Goal: Transaction & Acquisition: Book appointment/travel/reservation

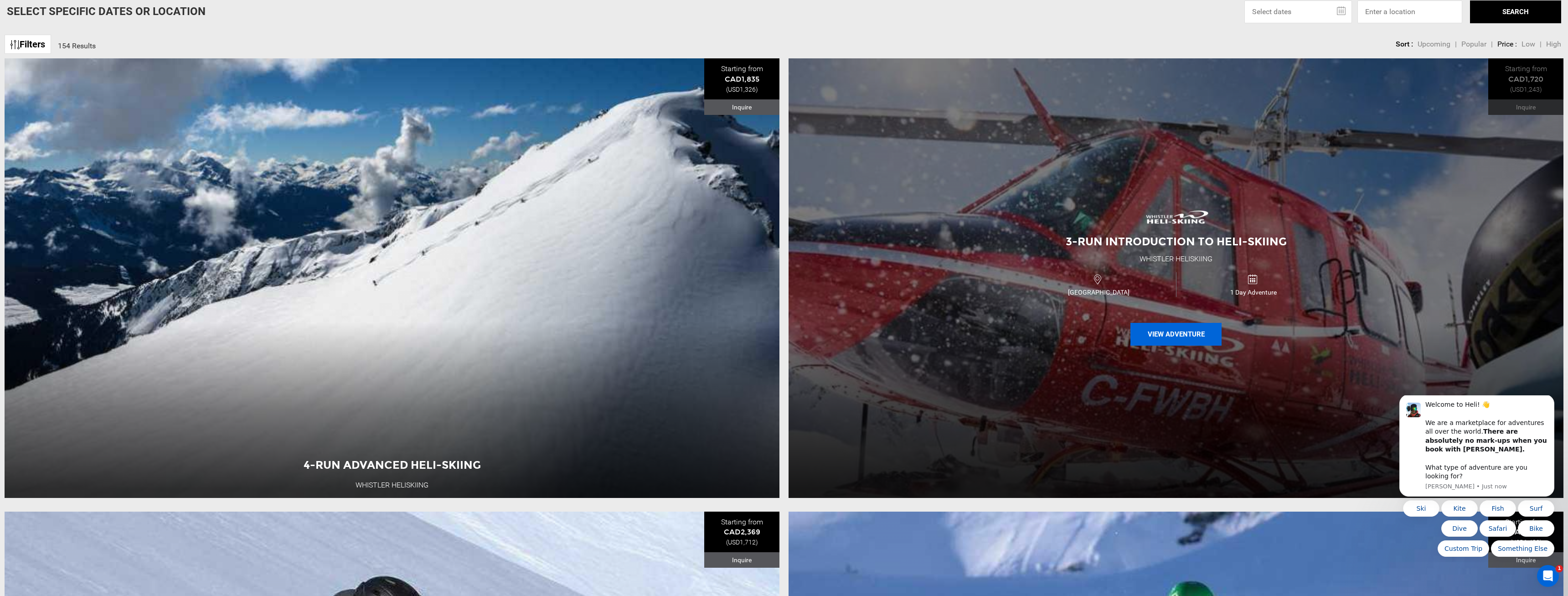
click at [1146, 323] on button "View Adventure" at bounding box center [1176, 334] width 91 height 23
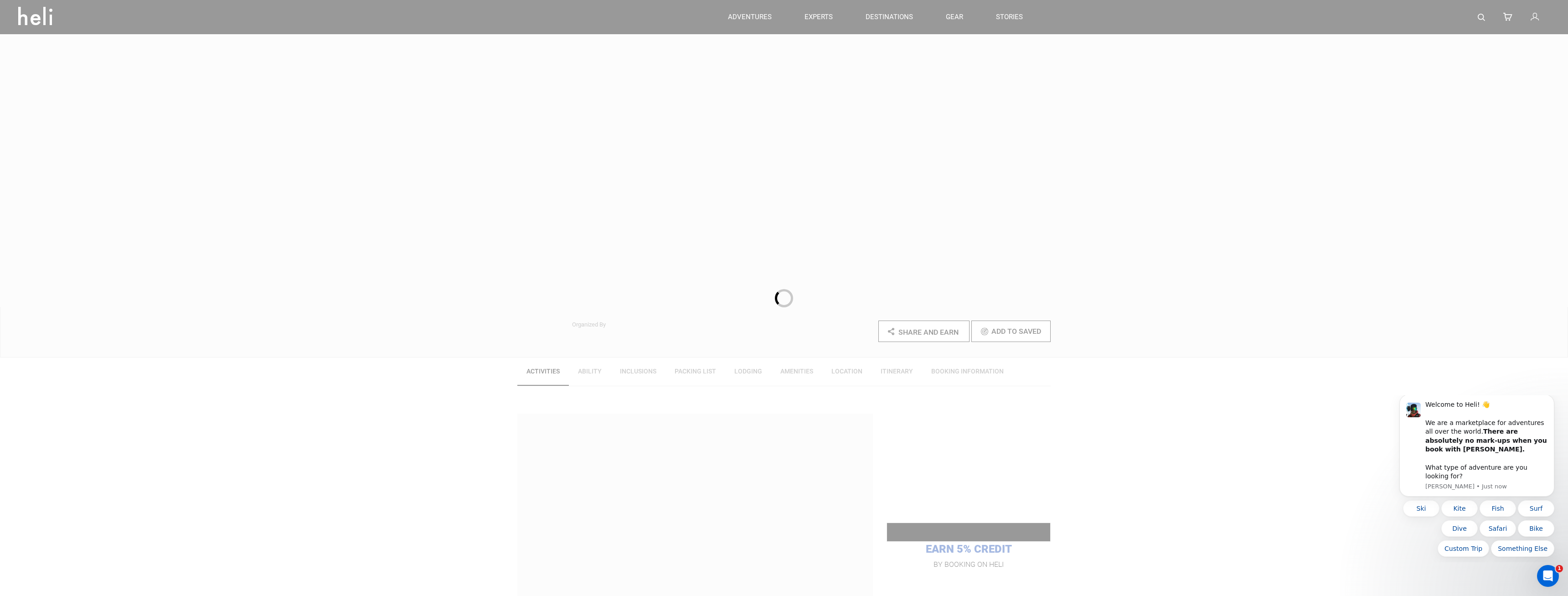
scroll to position [279, 0]
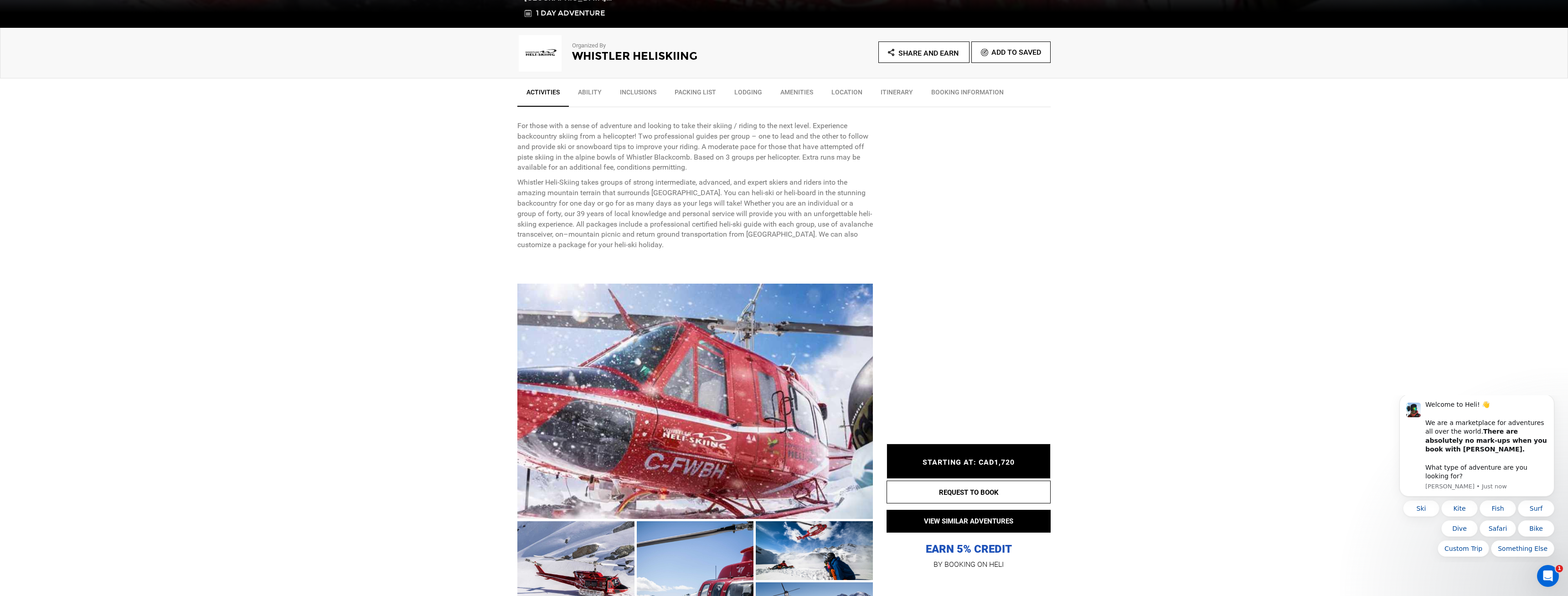
type input "Heli Skiing"
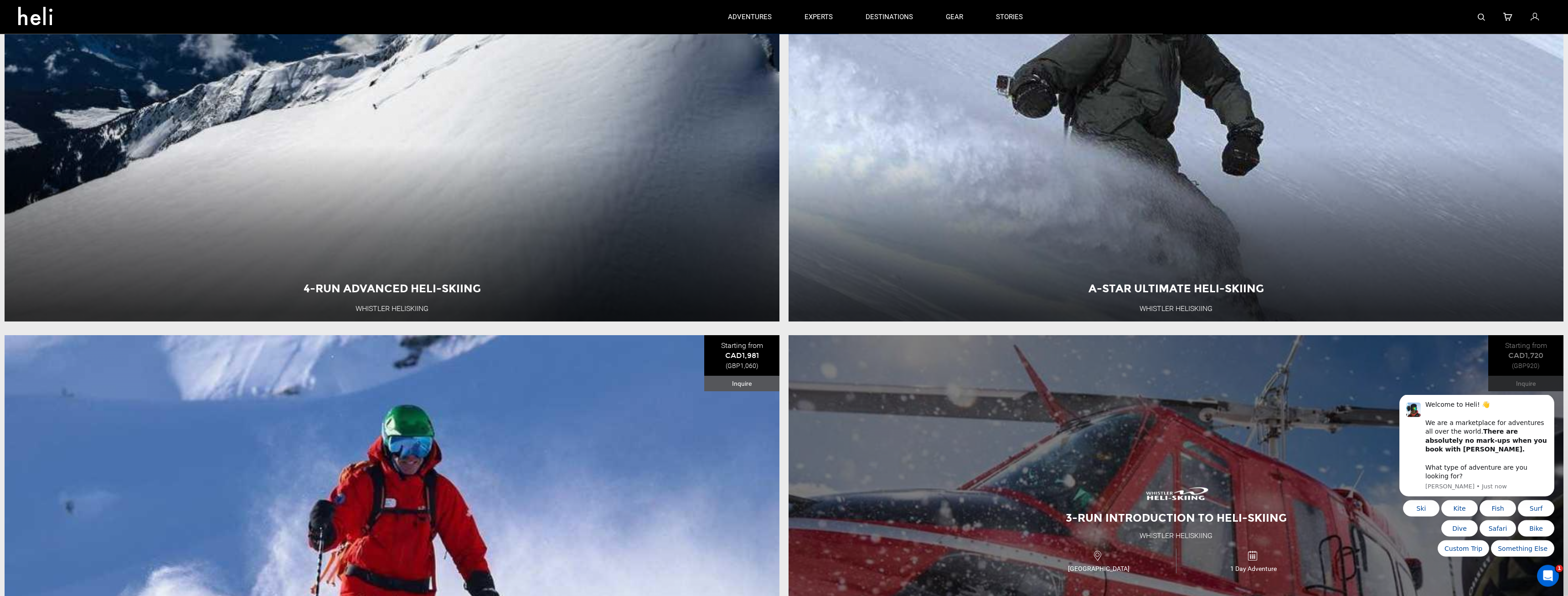
scroll to position [46, 0]
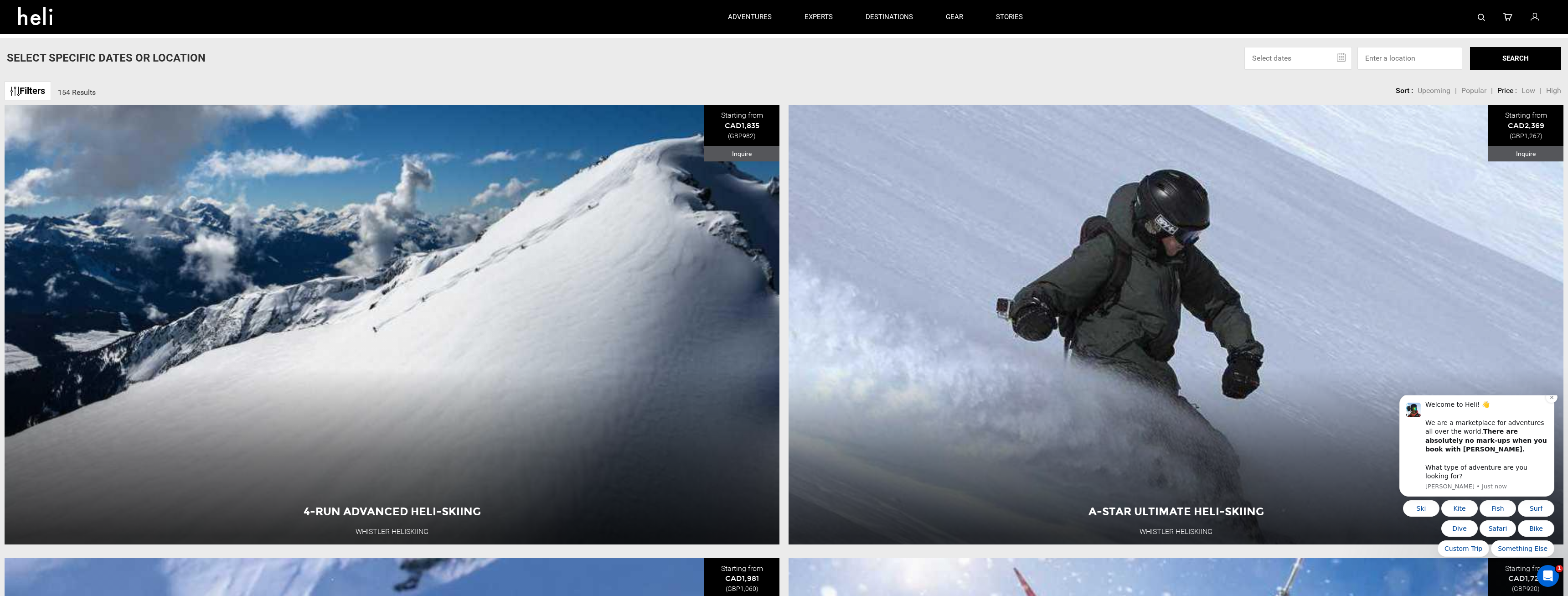
click at [1545, 407] on div "Welcome to Heli! 👋 We are a marketplace for adventures all over the world. Ther…" at bounding box center [1477, 446] width 155 height 102
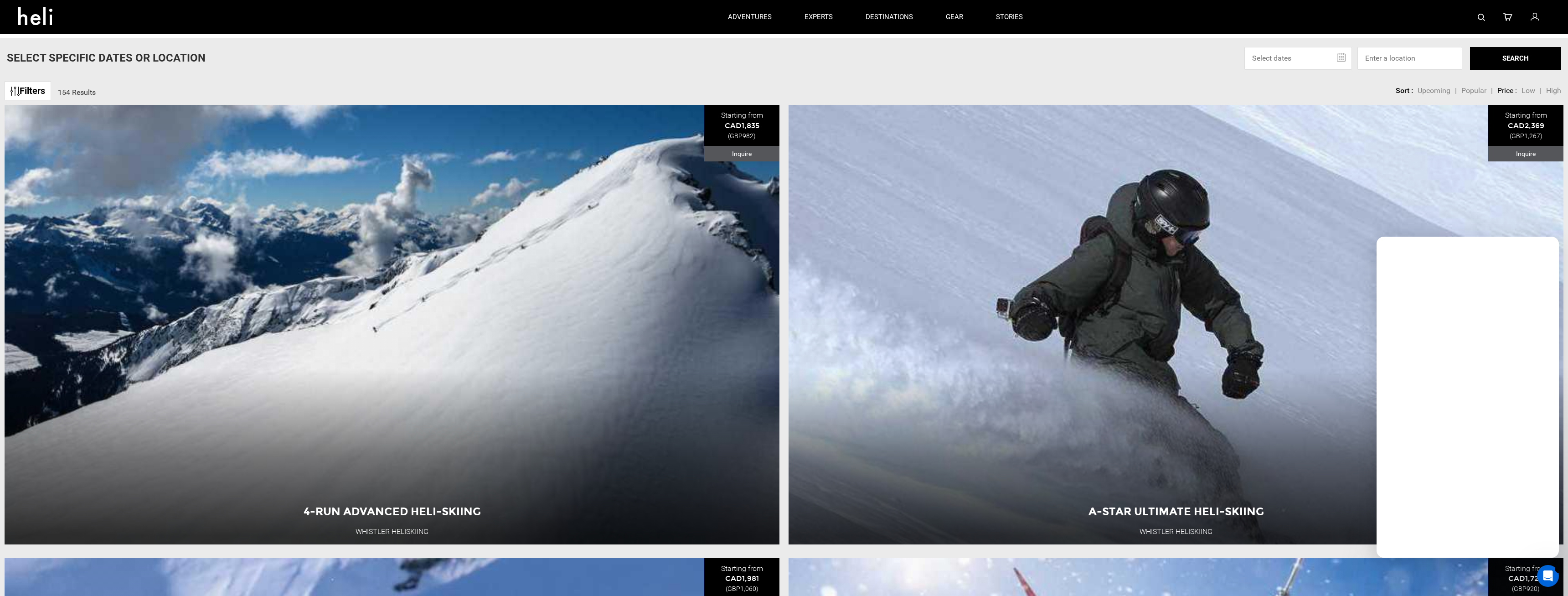
scroll to position [0, 0]
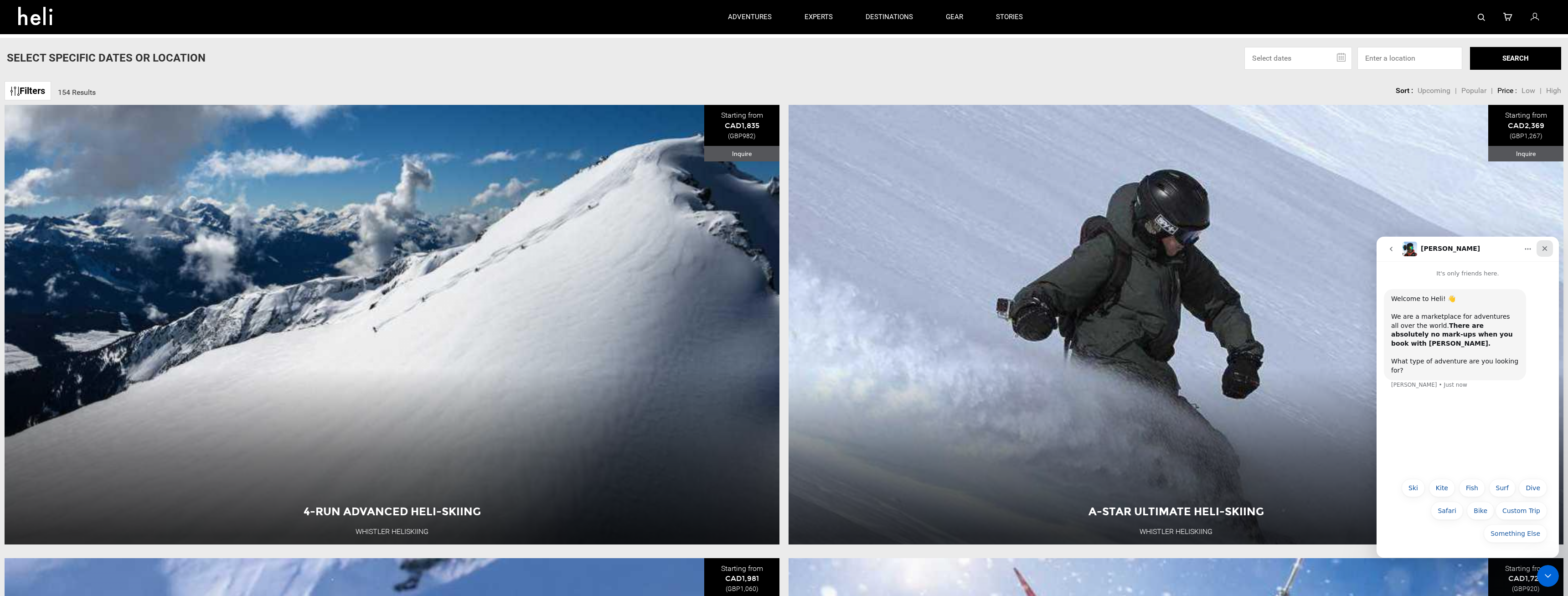
click at [1542, 250] on div "Close" at bounding box center [1544, 248] width 16 height 16
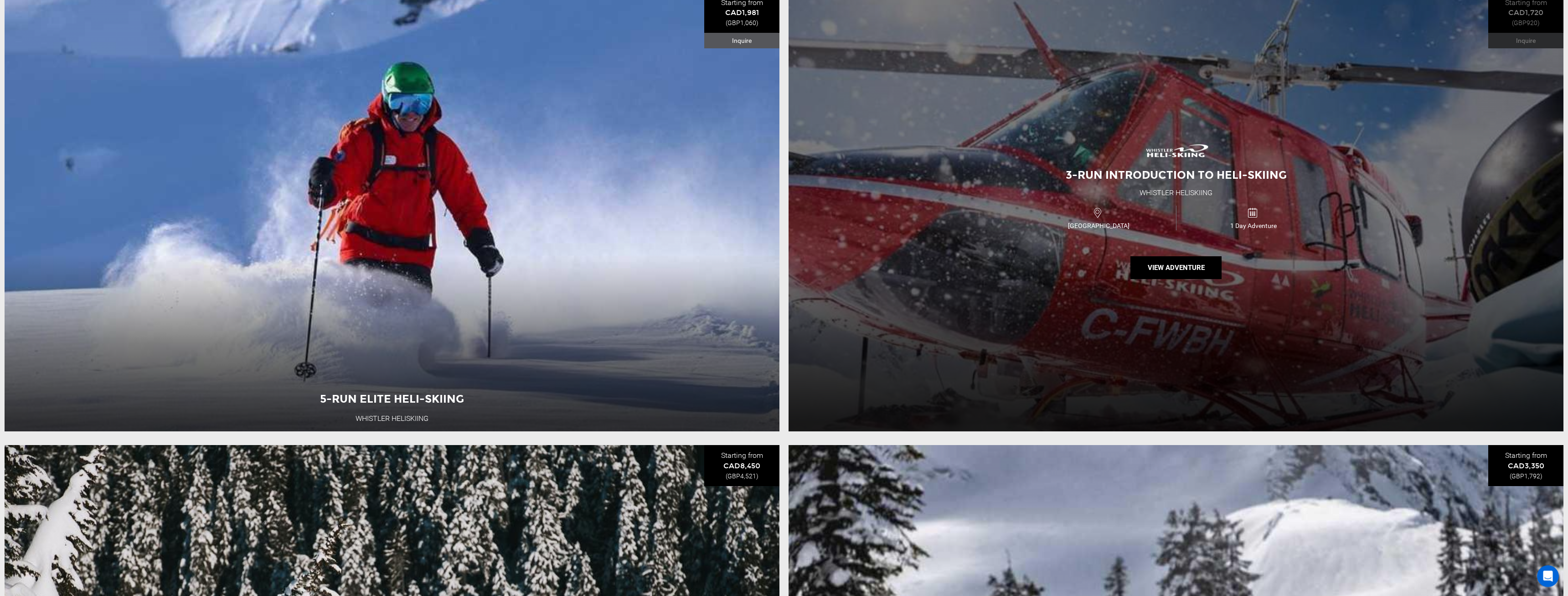
scroll to position [558, 0]
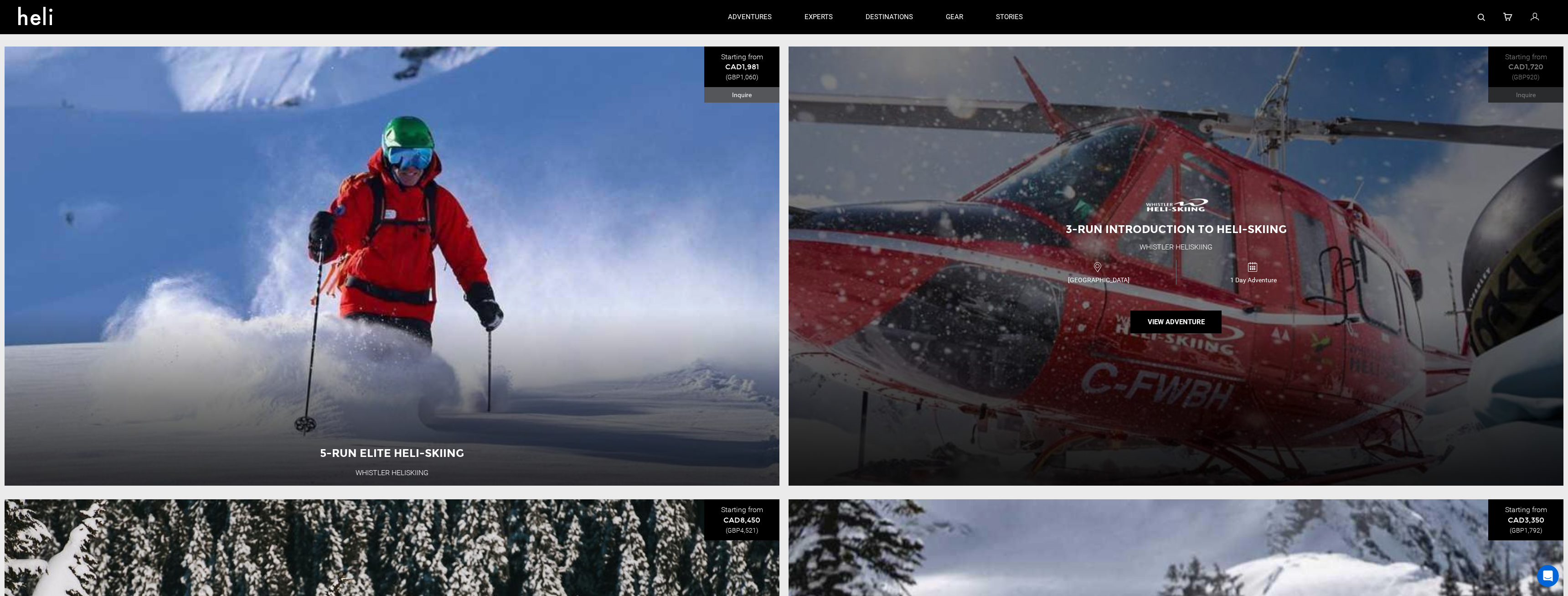
click at [1171, 310] on div "3-Run Introduction to Heli-Skiing Whistler Heliskiing Canada 1 Day Adventure Vi…" at bounding box center [1175, 265] width 775 height 439
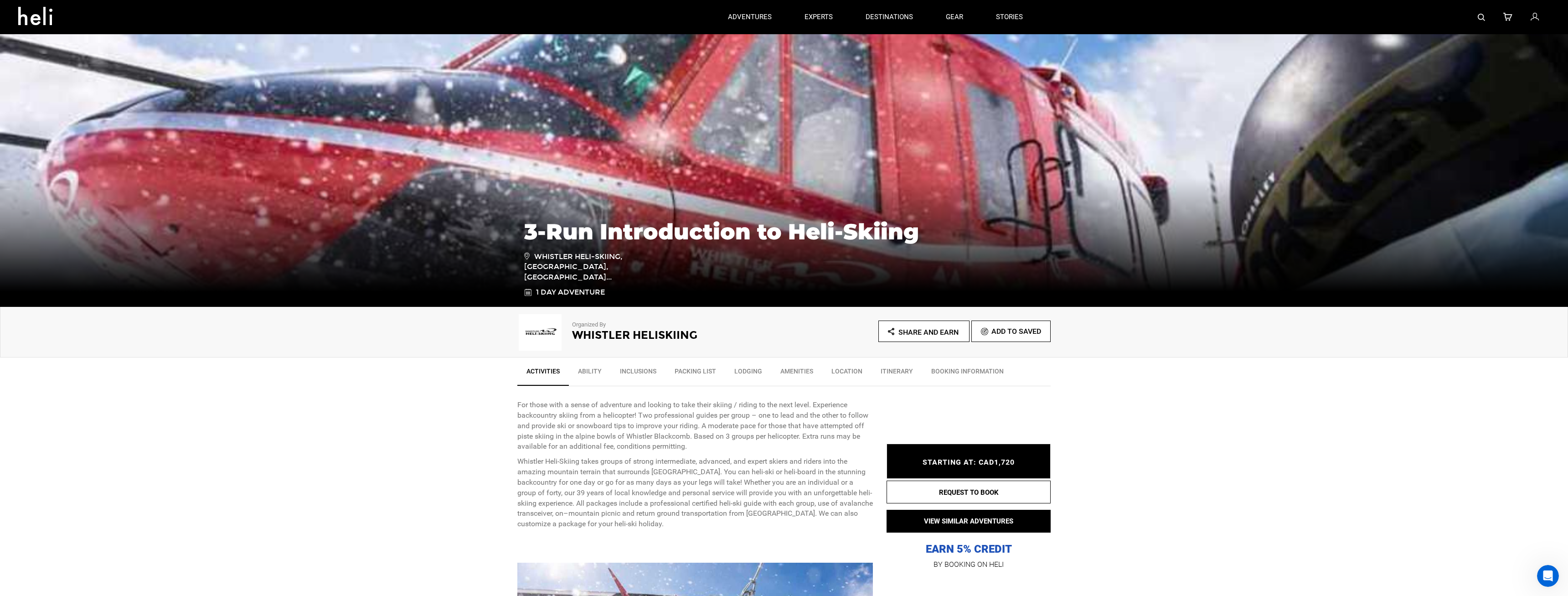
scroll to position [186, 0]
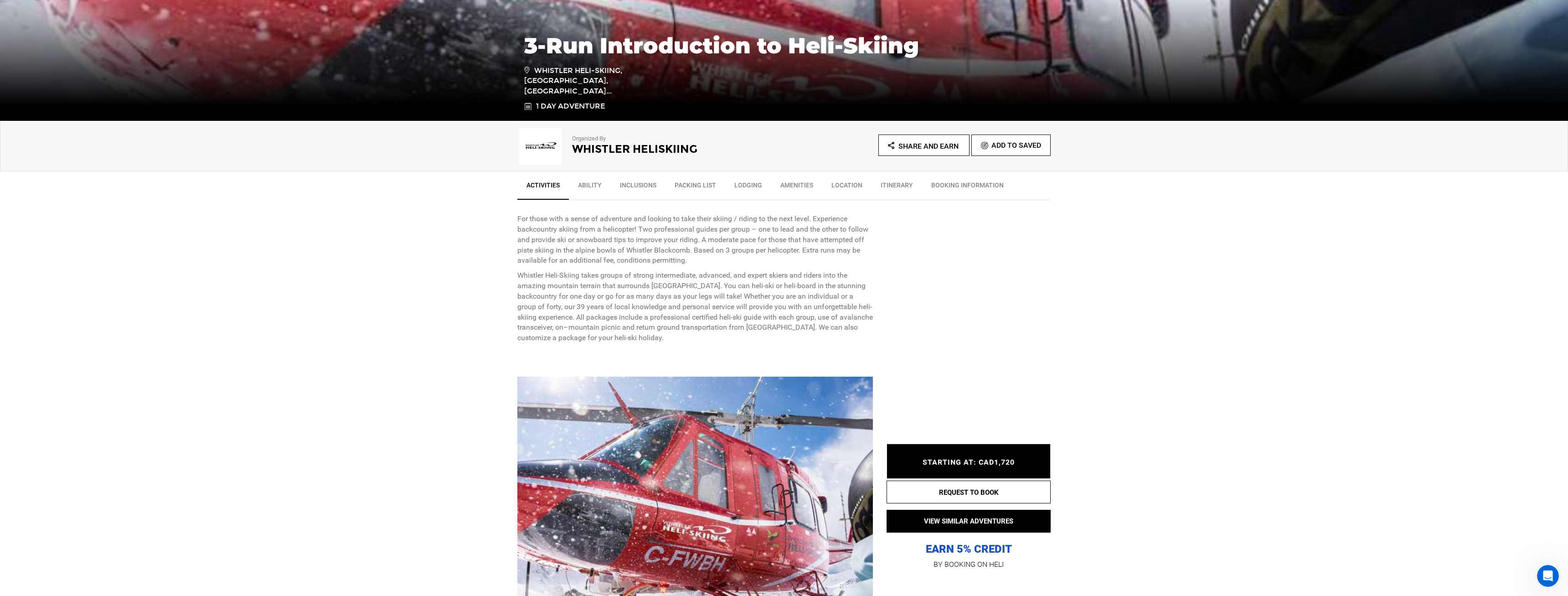
click at [593, 181] on link "Ability" at bounding box center [590, 187] width 42 height 23
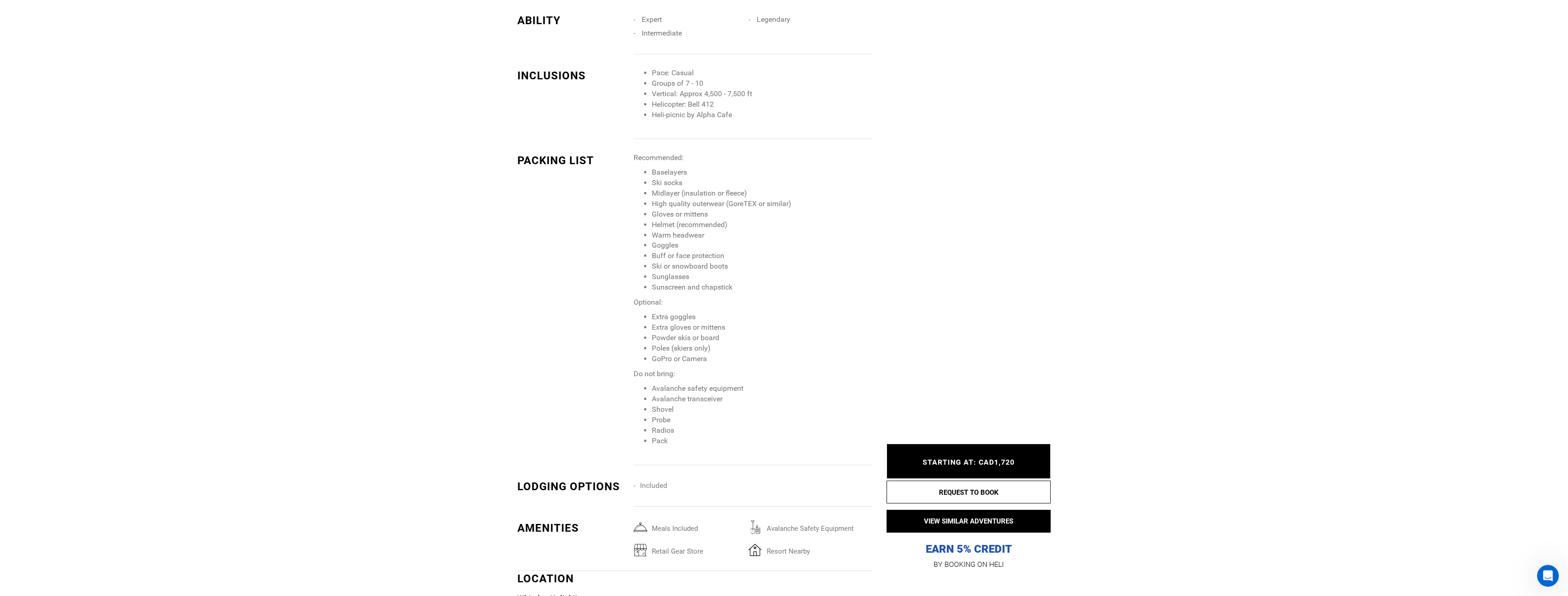
scroll to position [965, 0]
drag, startPoint x: 667, startPoint y: 394, endPoint x: 693, endPoint y: 394, distance: 26.0
click at [681, 397] on ul "Avalanche safety equipment Avalanche transceiver Shovel Probe Radios Pack" at bounding box center [753, 412] width 239 height 63
click at [716, 391] on li "Avalanche safety equipment" at bounding box center [762, 385] width 221 height 10
drag, startPoint x: 678, startPoint y: 270, endPoint x: 707, endPoint y: 270, distance: 29.0
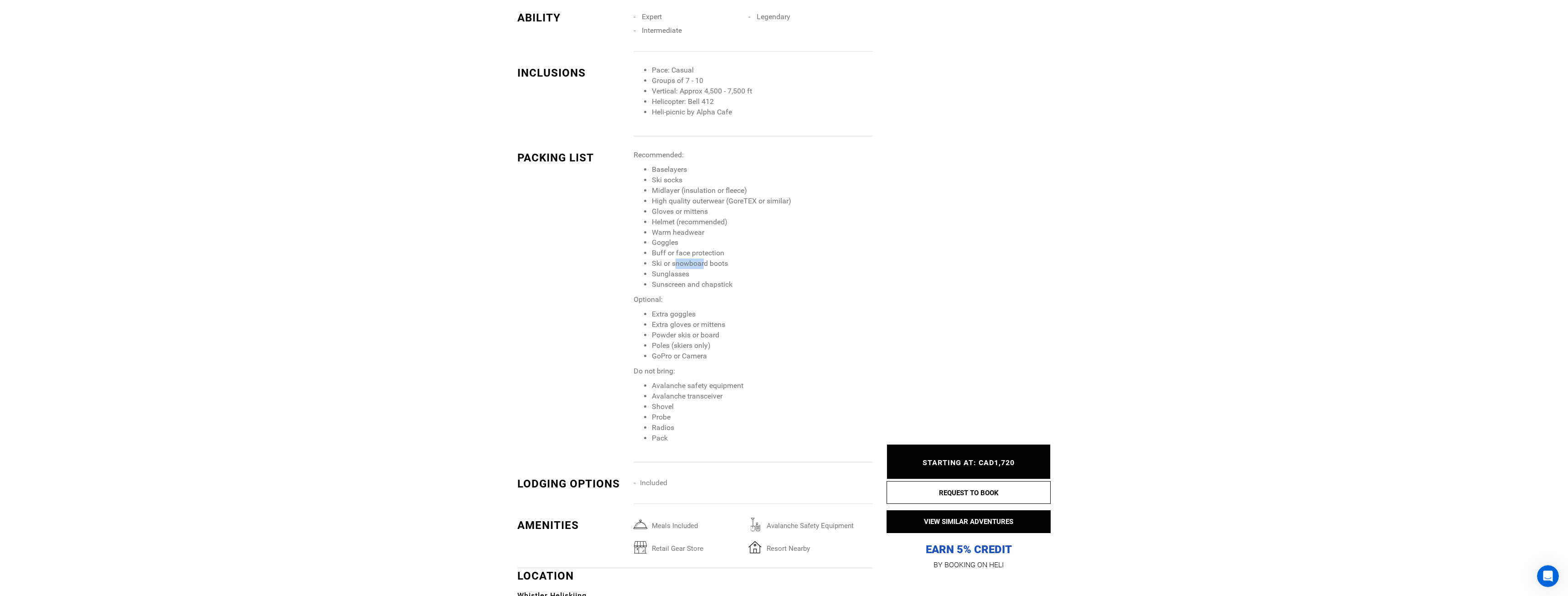
click at [704, 269] on li "Ski or snowboard boots" at bounding box center [762, 264] width 221 height 10
drag, startPoint x: 713, startPoint y: 270, endPoint x: 719, endPoint y: 272, distance: 6.3
click at [718, 269] on li "Ski or snowboard boots" at bounding box center [762, 264] width 221 height 10
click at [711, 275] on li "Sunglasses" at bounding box center [762, 274] width 221 height 10
drag, startPoint x: 656, startPoint y: 318, endPoint x: 664, endPoint y: 318, distance: 8.0
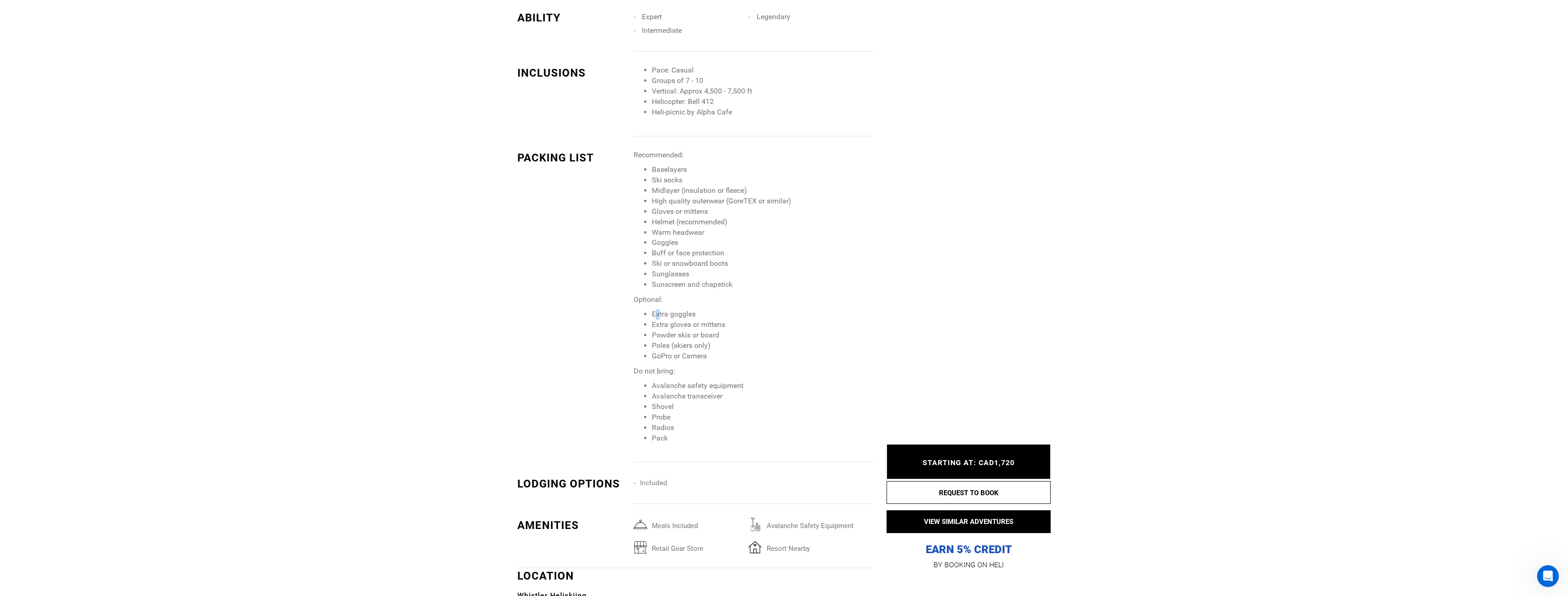
click at [663, 318] on li "Extra goggles" at bounding box center [762, 314] width 221 height 10
click at [678, 320] on li "Extra goggles" at bounding box center [762, 314] width 221 height 10
drag, startPoint x: 678, startPoint y: 331, endPoint x: 691, endPoint y: 333, distance: 13.2
click at [688, 330] on li "Extra gloves or mittens" at bounding box center [762, 324] width 221 height 10
drag, startPoint x: 676, startPoint y: 340, endPoint x: 685, endPoint y: 341, distance: 9.1
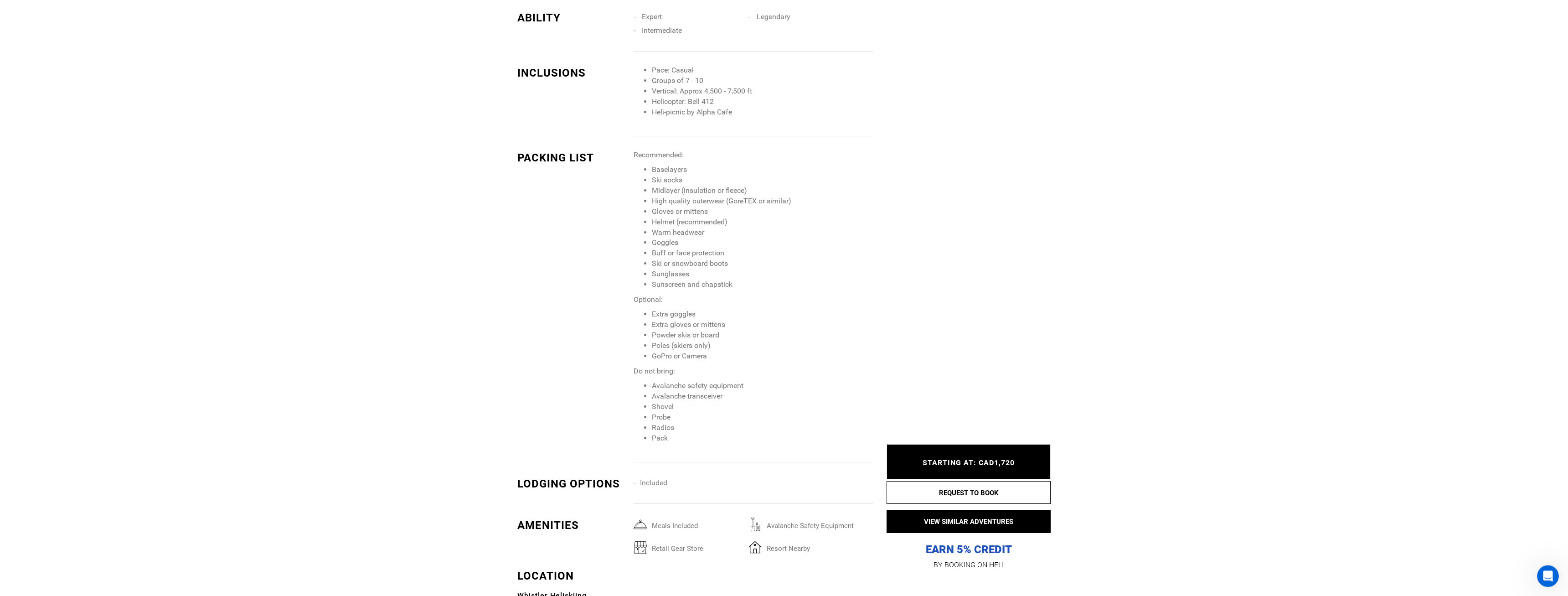
click at [680, 340] on li "Powder skis or board" at bounding box center [762, 335] width 221 height 10
drag, startPoint x: 662, startPoint y: 340, endPoint x: 676, endPoint y: 342, distance: 14.1
click at [666, 340] on li "Powder skis or board" at bounding box center [762, 335] width 221 height 10
click at [687, 340] on li "Powder skis or board" at bounding box center [762, 335] width 221 height 10
drag, startPoint x: 659, startPoint y: 341, endPoint x: 669, endPoint y: 342, distance: 10.0
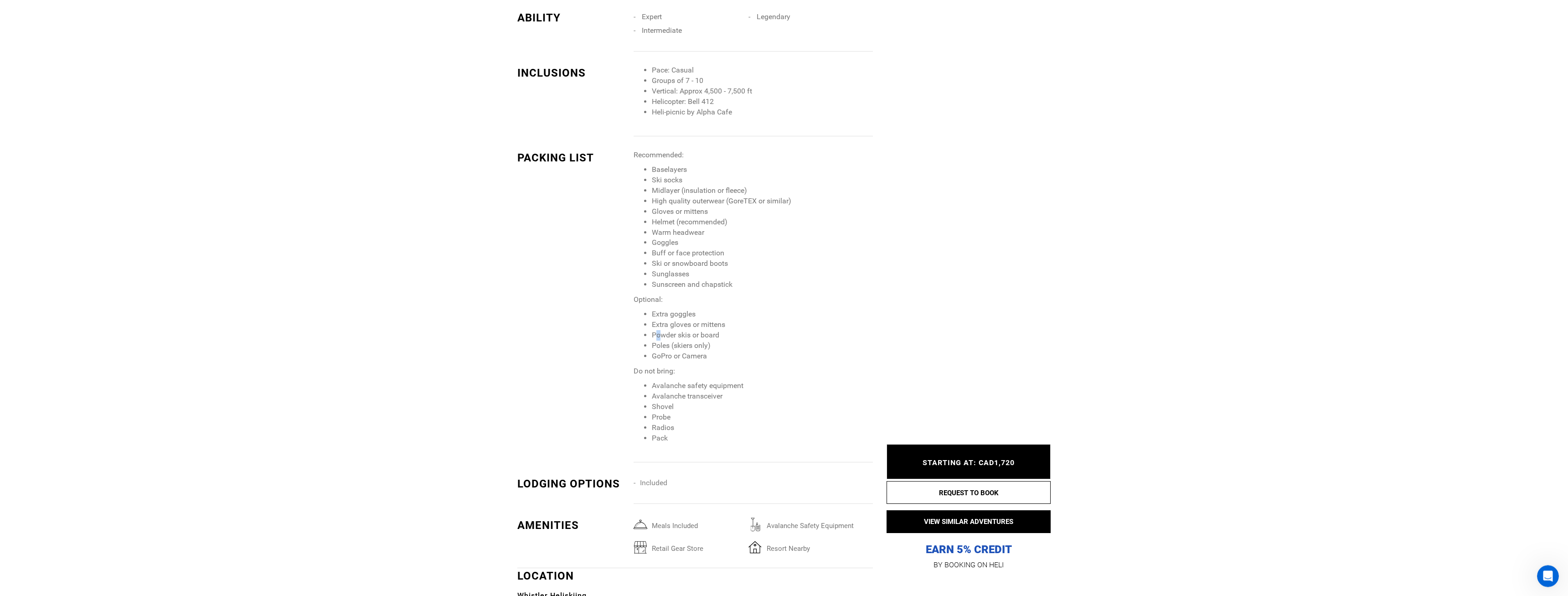
click at [665, 340] on li "Powder skis or board" at bounding box center [762, 335] width 221 height 10
click at [685, 350] on li "Poles (skiers only)" at bounding box center [762, 345] width 221 height 10
drag, startPoint x: 1188, startPoint y: 298, endPoint x: 1352, endPoint y: 309, distance: 164.4
click at [1185, 298] on div "Activities Ability Inclusions Packing List Lodging Amenities Location Itinerary…" at bounding box center [784, 581] width 1568 height 2379
click at [1263, 254] on div "Activities Ability Inclusions Packing List Lodging Amenities Location Itinerary…" at bounding box center [784, 581] width 1568 height 2379
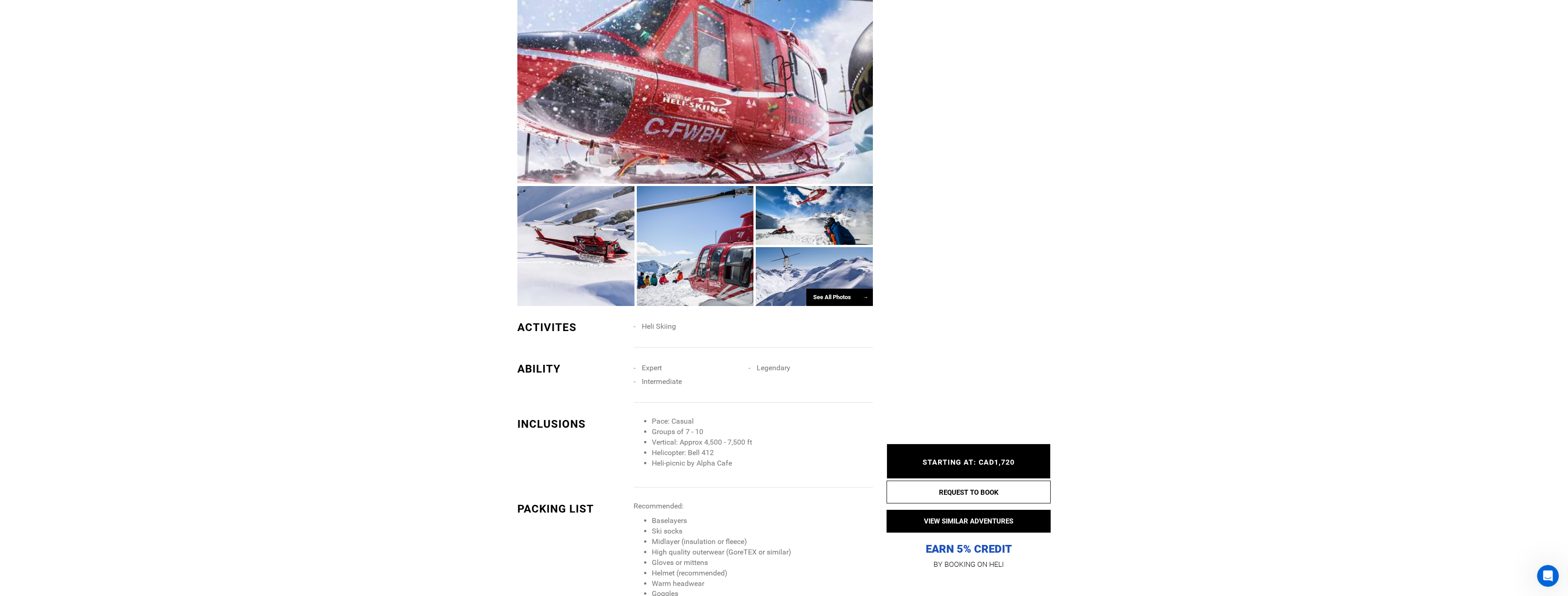
scroll to position [640, 0]
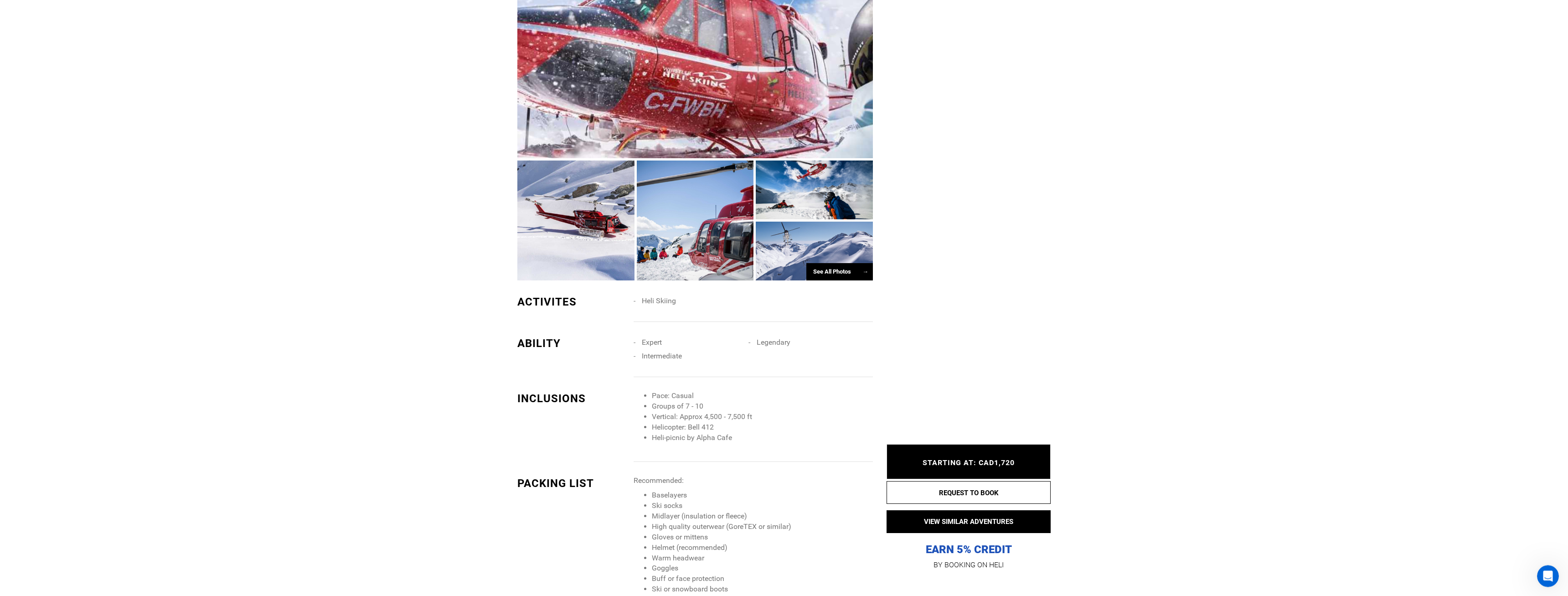
drag, startPoint x: 667, startPoint y: 410, endPoint x: 674, endPoint y: 411, distance: 7.1
click at [669, 411] on li "Groups of 7 - 10" at bounding box center [762, 406] width 221 height 10
drag, startPoint x: 667, startPoint y: 416, endPoint x: 676, endPoint y: 419, distance: 9.5
click at [671, 419] on li "Vertical: Approx 4,500 - 7,500 ft" at bounding box center [762, 416] width 221 height 10
drag, startPoint x: 685, startPoint y: 419, endPoint x: 696, endPoint y: 418, distance: 11.0
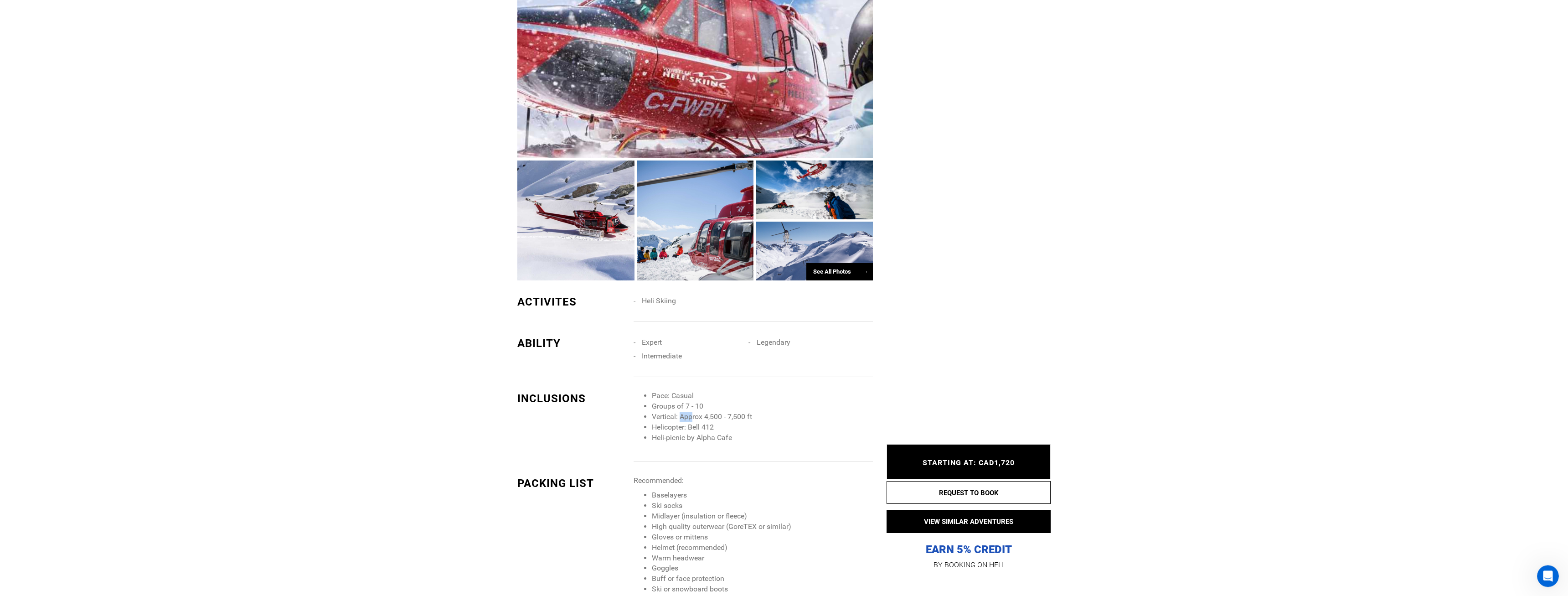
click at [695, 418] on li "Vertical: Approx 4,500 - 7,500 ft" at bounding box center [762, 416] width 221 height 10
click at [706, 418] on li "Vertical: Approx 4,500 - 7,500 ft" at bounding box center [762, 416] width 221 height 10
drag, startPoint x: 731, startPoint y: 416, endPoint x: 741, endPoint y: 413, distance: 10.4
click at [740, 414] on li "Vertical: Approx 4,500 - 7,500 ft" at bounding box center [762, 416] width 221 height 10
click at [732, 420] on li "Vertical: Approx 4,500 - 7,500 ft" at bounding box center [762, 416] width 221 height 10
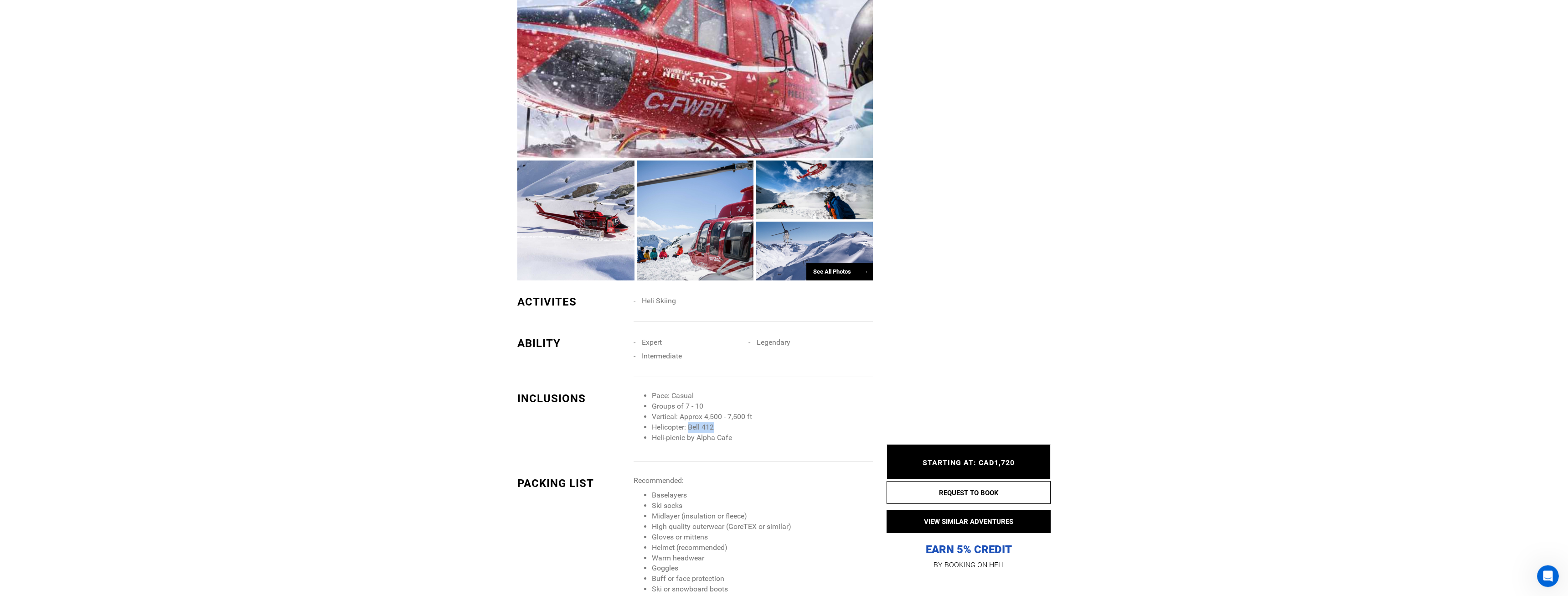
drag, startPoint x: 690, startPoint y: 427, endPoint x: 716, endPoint y: 427, distance: 26.0
click at [716, 427] on li "Helicopter: Bell 412" at bounding box center [762, 427] width 221 height 10
copy li "Bell 412"
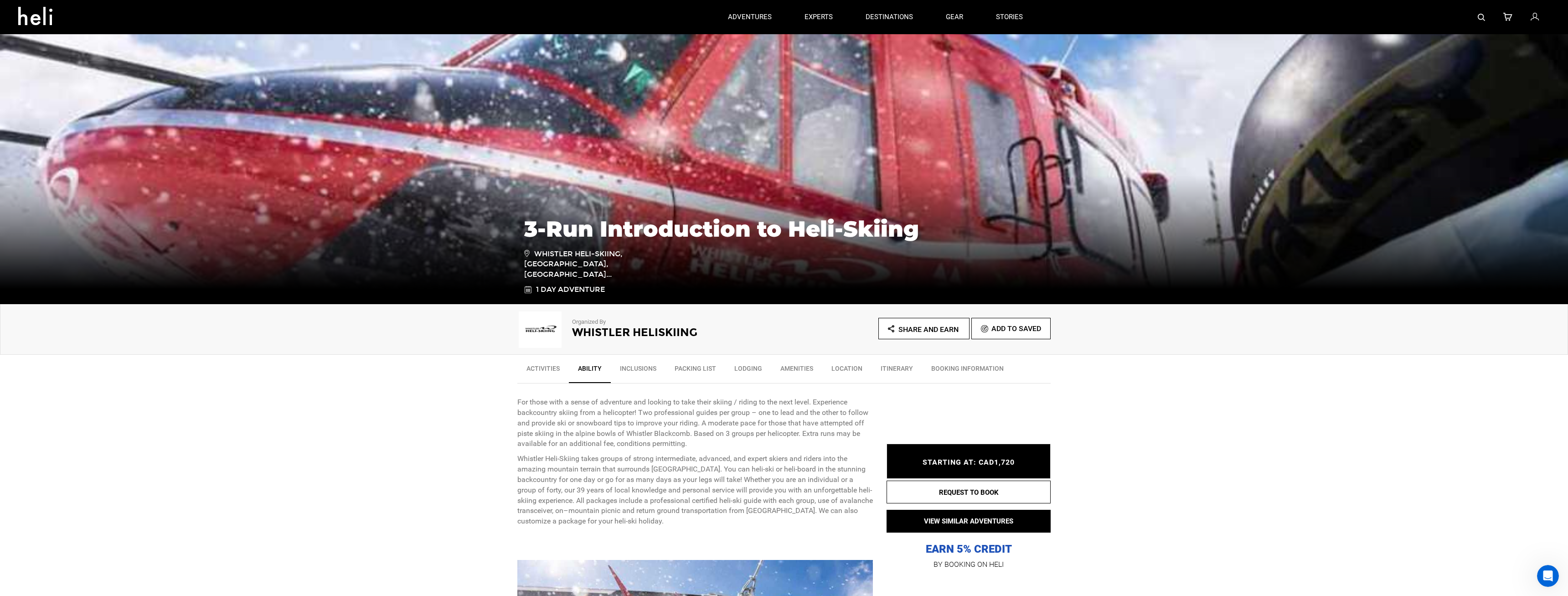
scroll to position [0, 0]
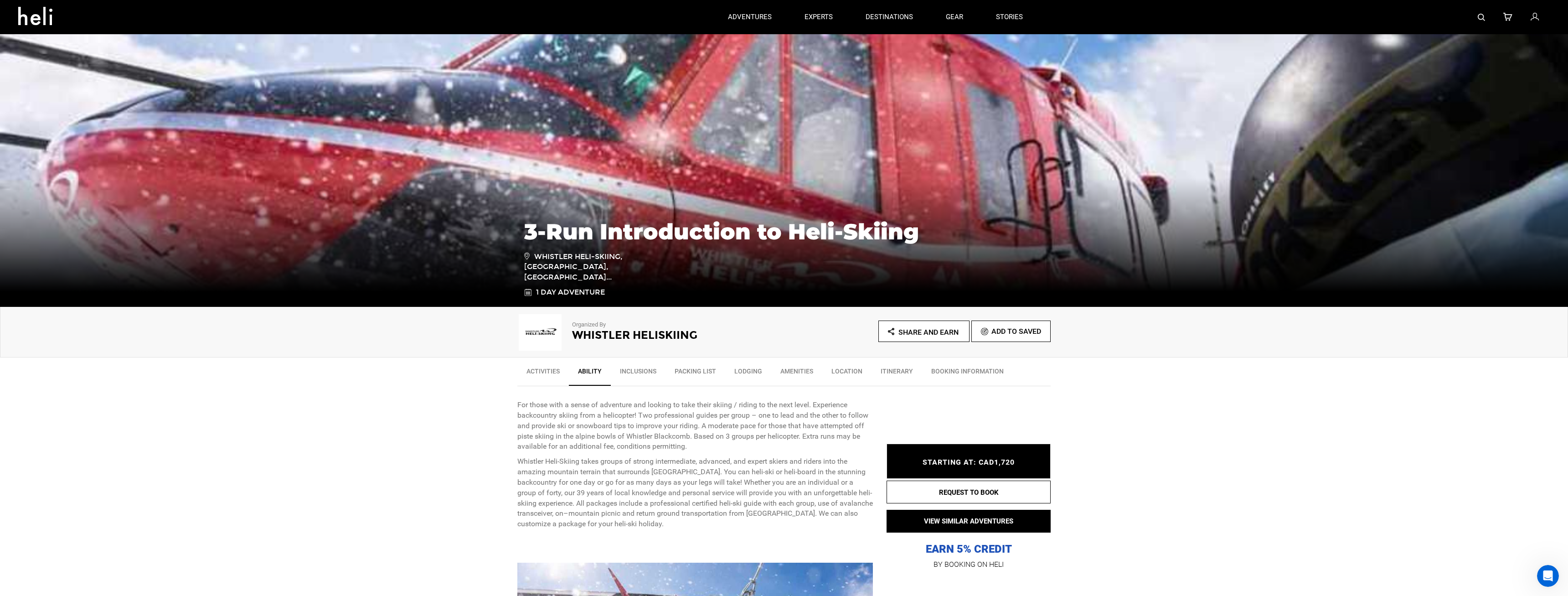
click at [904, 371] on link "Itinerary" at bounding box center [897, 373] width 51 height 23
type input "Heli Skiing"
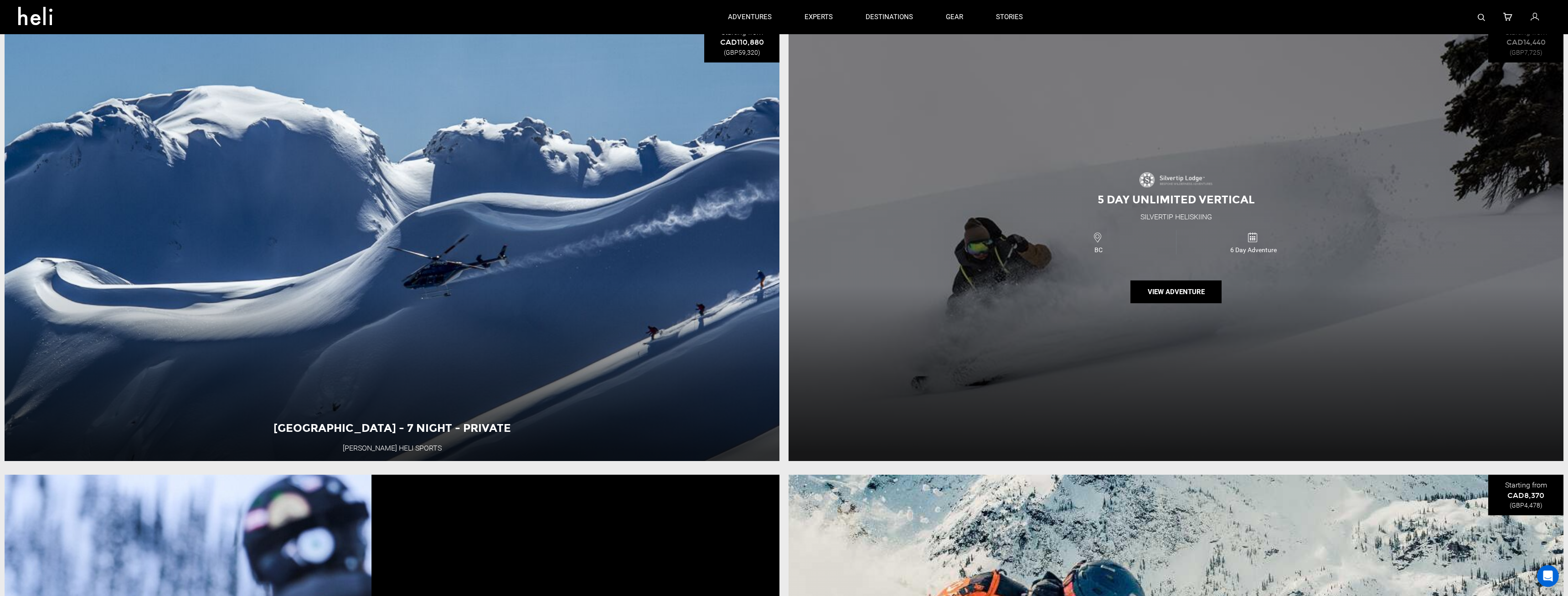
scroll to position [2836, 0]
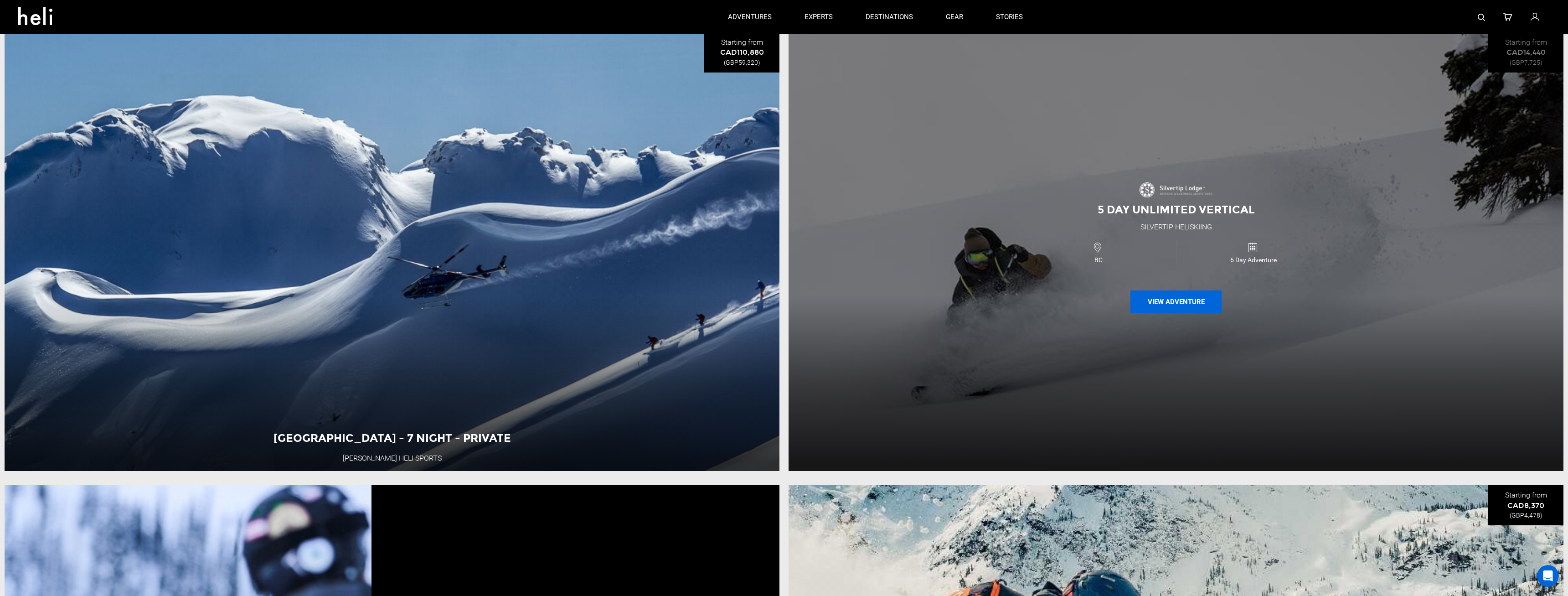
click at [1157, 300] on button "View Adventure" at bounding box center [1176, 301] width 91 height 23
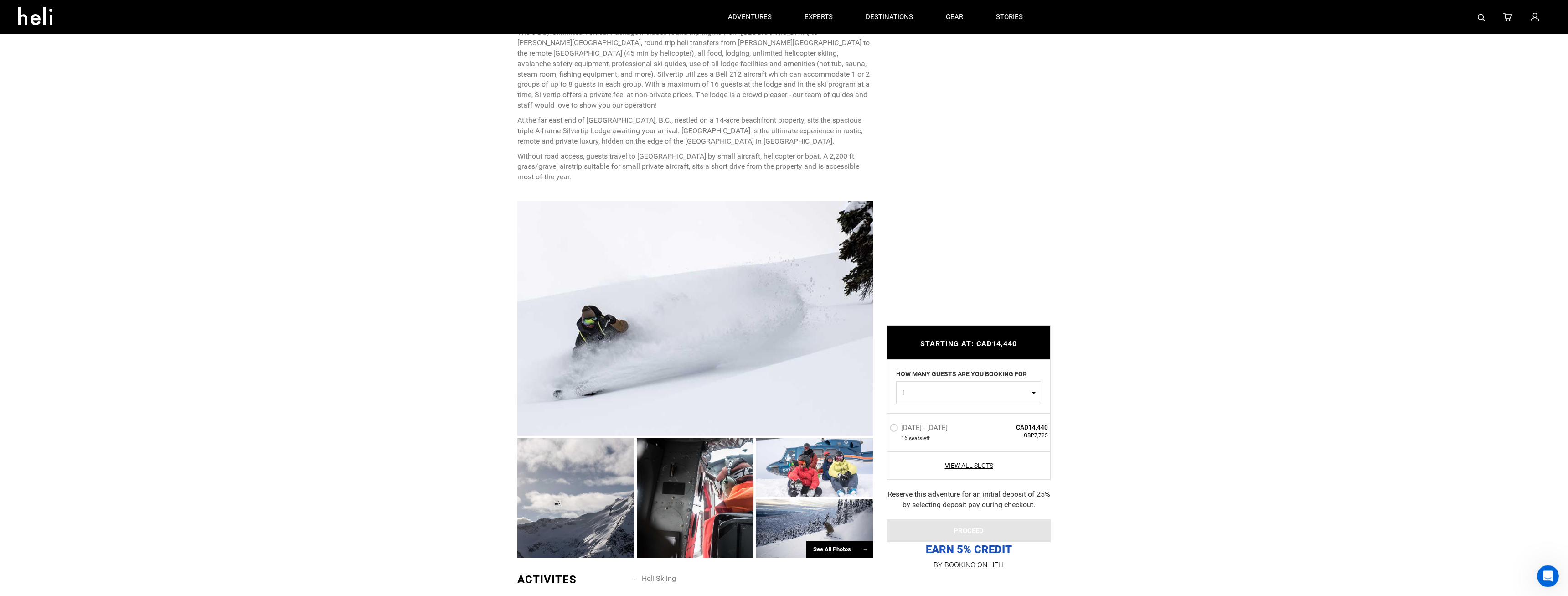
scroll to position [326, 0]
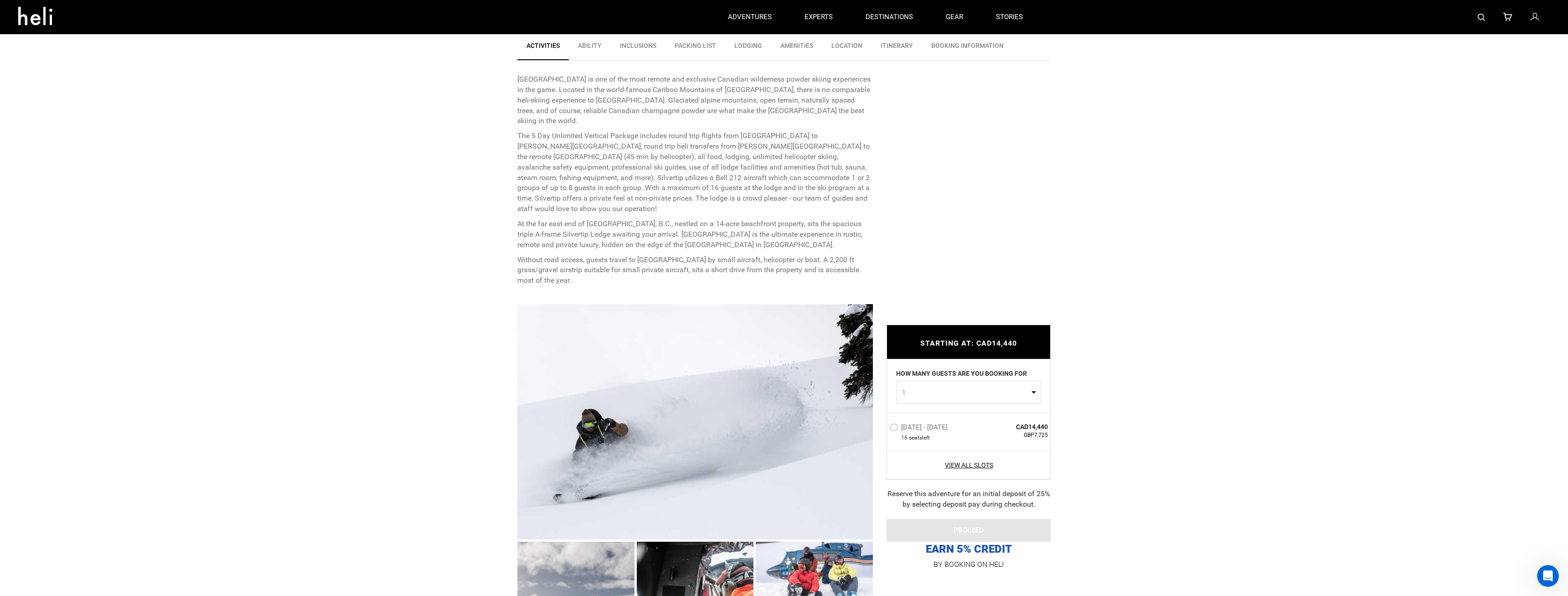
click at [1021, 393] on span "1" at bounding box center [965, 392] width 127 height 9
click at [917, 431] on link "2" at bounding box center [968, 430] width 144 height 16
select select "2"
click at [917, 429] on label "[DATE] - [DATE]" at bounding box center [920, 429] width 60 height 11
click at [883, 429] on input "[DATE] - [DATE]" at bounding box center [883, 431] width 0 height 19
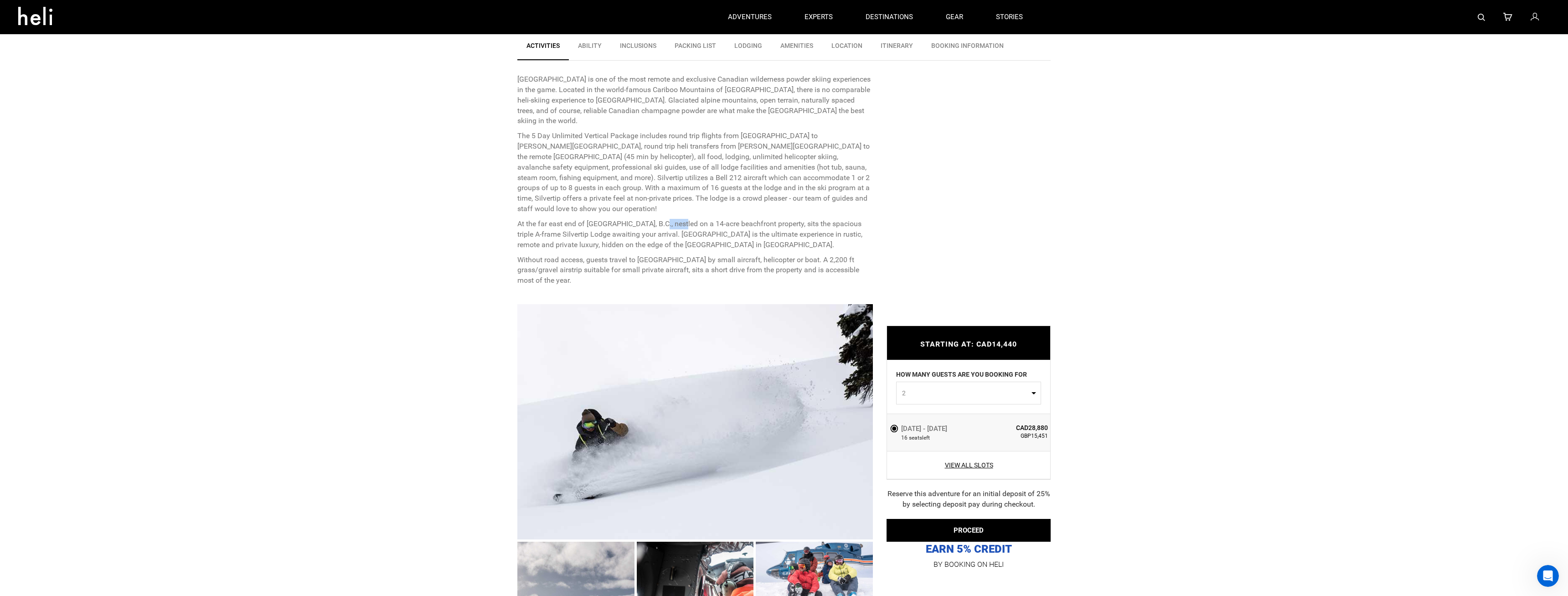
drag, startPoint x: 658, startPoint y: 203, endPoint x: 711, endPoint y: 202, distance: 53.0
click at [682, 219] on p "At the far east end of [GEOGRAPHIC_DATA], B.C., nestled on a 14-acre beachfront…" at bounding box center [695, 234] width 355 height 32
click at [731, 219] on p "At the far east end of [GEOGRAPHIC_DATA], B.C., nestled on a 14-acre beachfront…" at bounding box center [695, 234] width 355 height 32
click at [795, 219] on p "At the far east end of [GEOGRAPHIC_DATA], B.C., nestled on a 14-acre beachfront…" at bounding box center [695, 234] width 355 height 32
drag, startPoint x: 707, startPoint y: 239, endPoint x: 716, endPoint y: 240, distance: 9.1
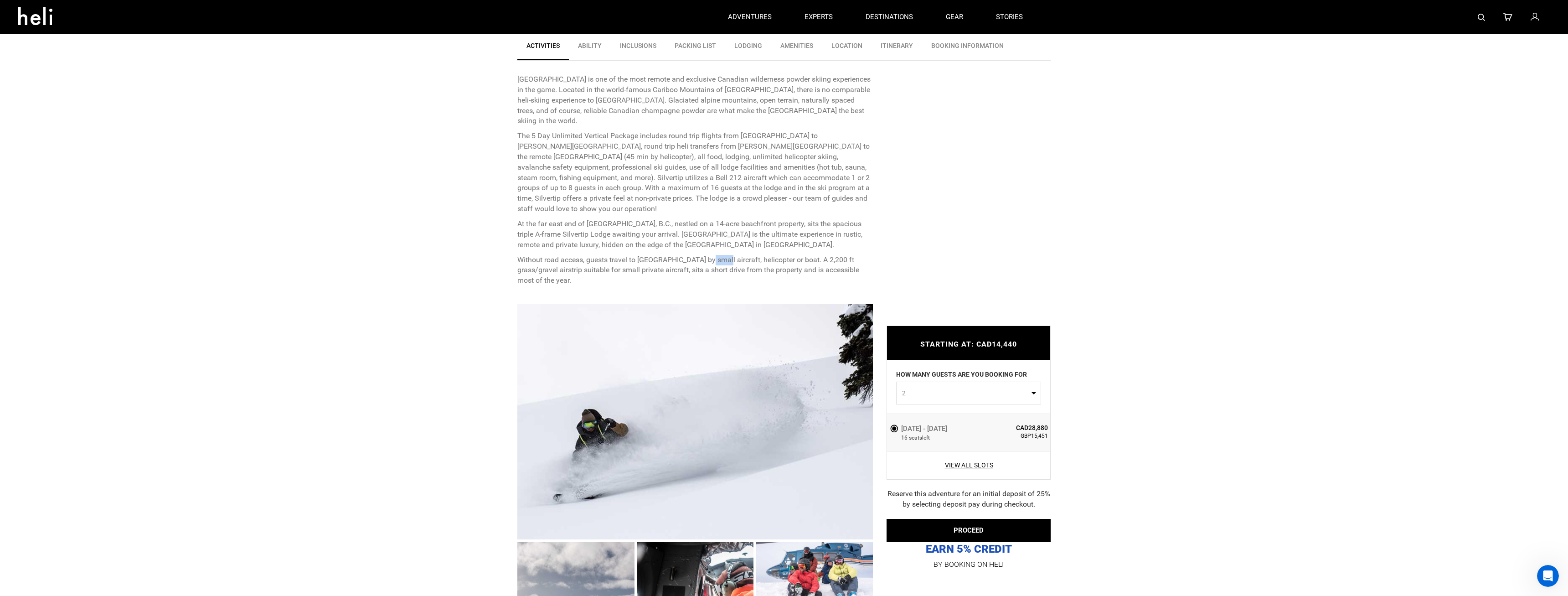
click at [716, 255] on p "Without road access, guests travel to [GEOGRAPHIC_DATA] by small aircraft, heli…" at bounding box center [695, 271] width 355 height 32
click at [730, 255] on p "Without road access, guests travel to [GEOGRAPHIC_DATA] by small aircraft, heli…" at bounding box center [695, 271] width 355 height 32
drag, startPoint x: 752, startPoint y: 241, endPoint x: 764, endPoint y: 241, distance: 12.0
click at [757, 255] on p "Without road access, guests travel to [GEOGRAPHIC_DATA] by small aircraft, heli…" at bounding box center [695, 271] width 355 height 32
click at [771, 255] on p "Without road access, guests travel to [GEOGRAPHIC_DATA] by small aircraft, heli…" at bounding box center [695, 271] width 355 height 32
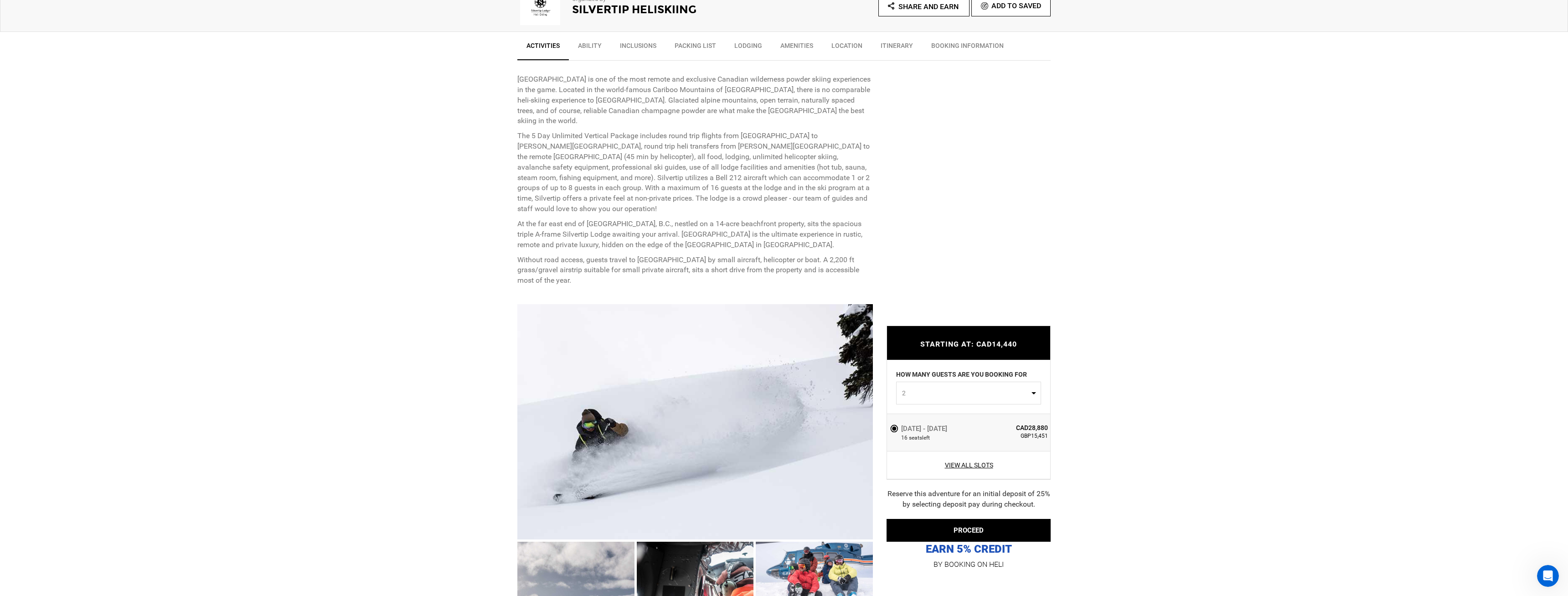
scroll to position [558, 0]
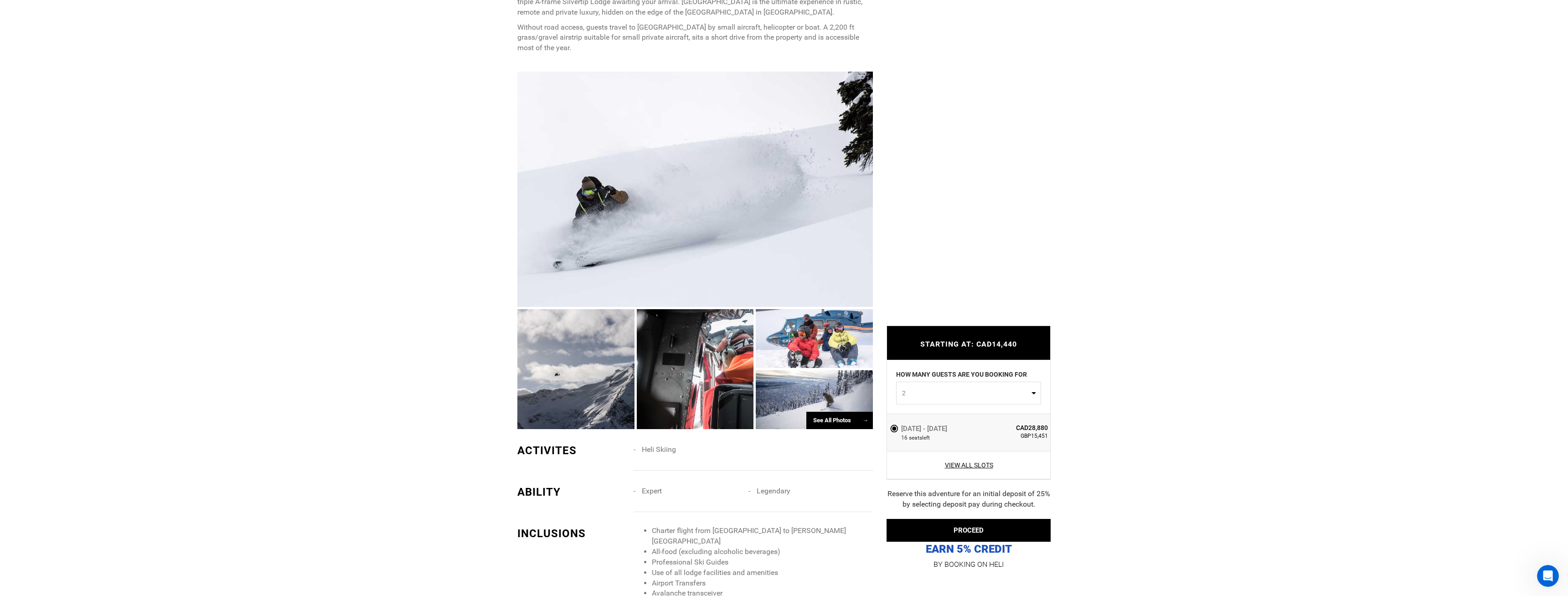
click at [821, 386] on div at bounding box center [814, 399] width 117 height 59
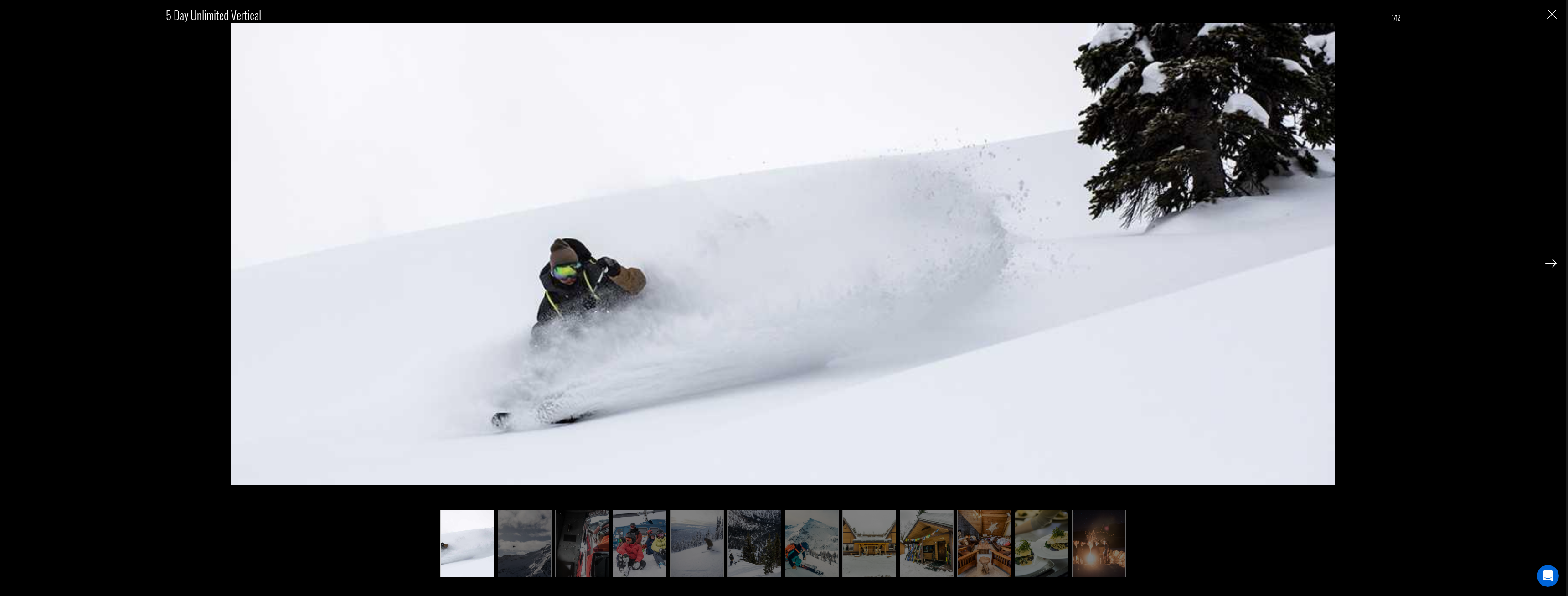
click at [534, 548] on img at bounding box center [525, 543] width 54 height 68
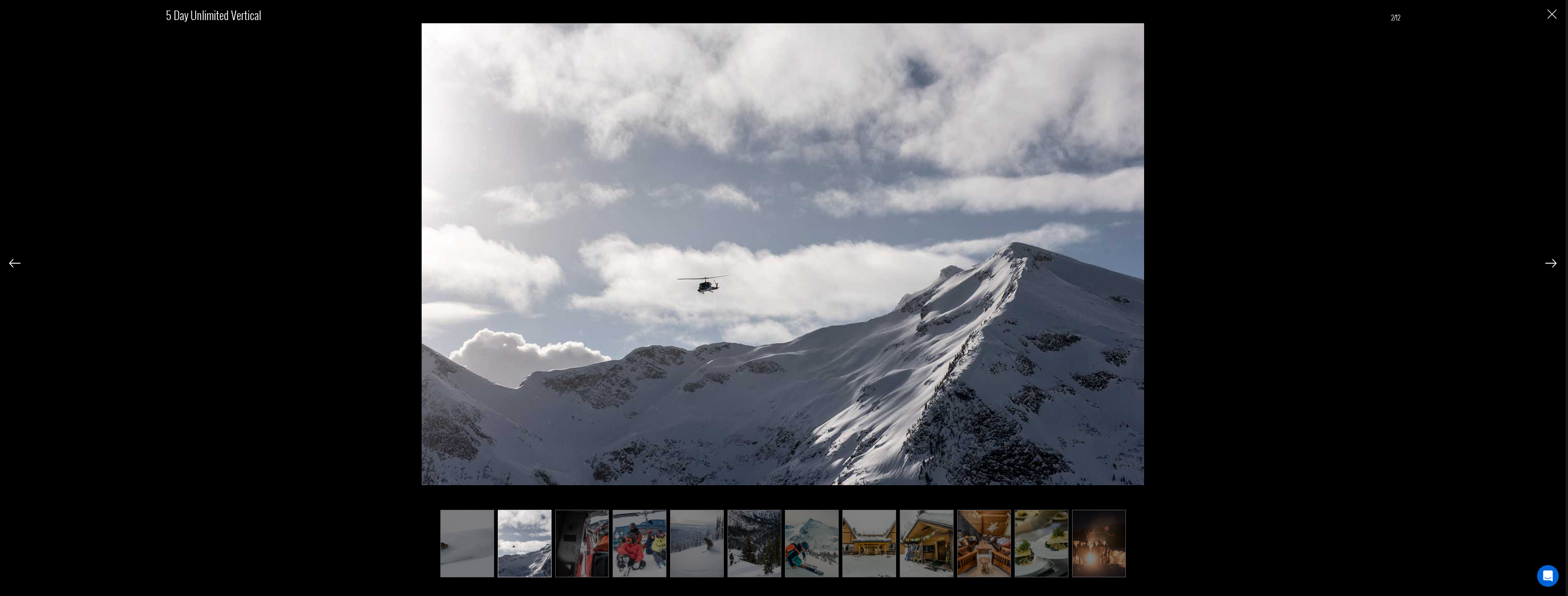
click at [578, 544] on img at bounding box center [582, 543] width 54 height 68
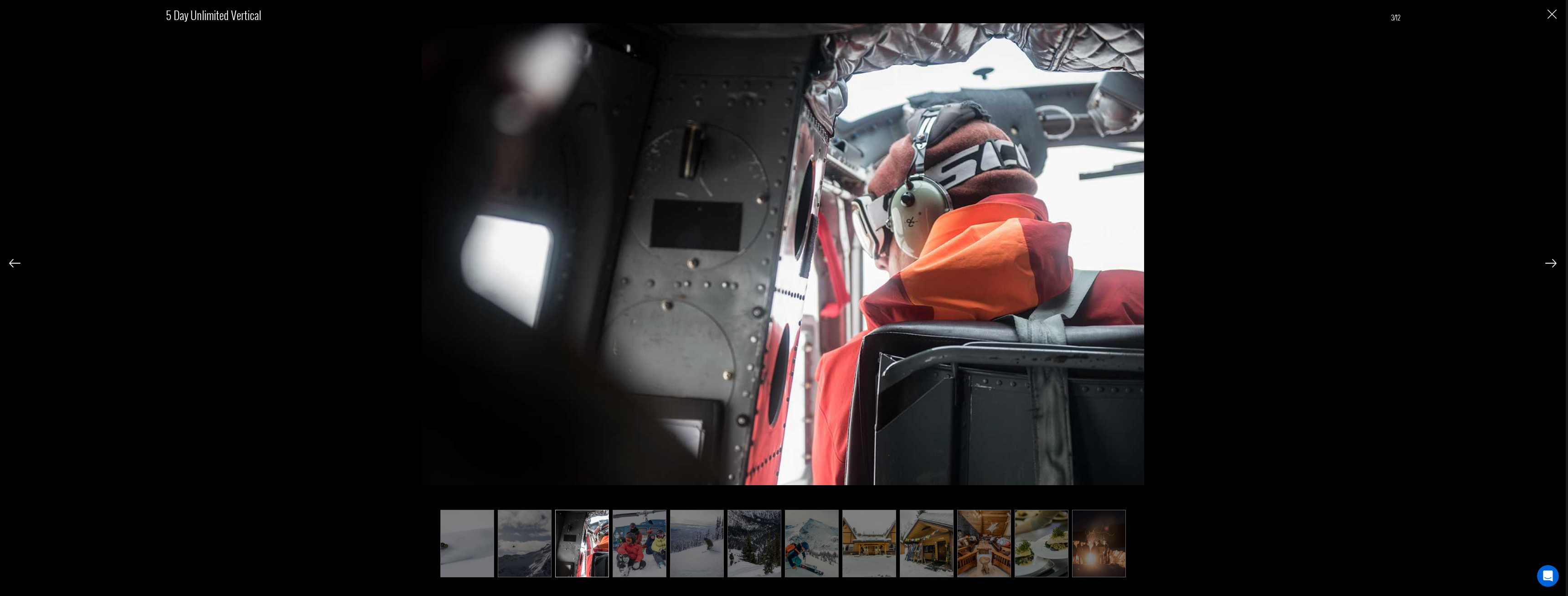
click at [557, 544] on img at bounding box center [582, 543] width 54 height 68
click at [552, 545] on ul at bounding box center [783, 543] width 1234 height 68
click at [529, 546] on img at bounding box center [525, 543] width 54 height 68
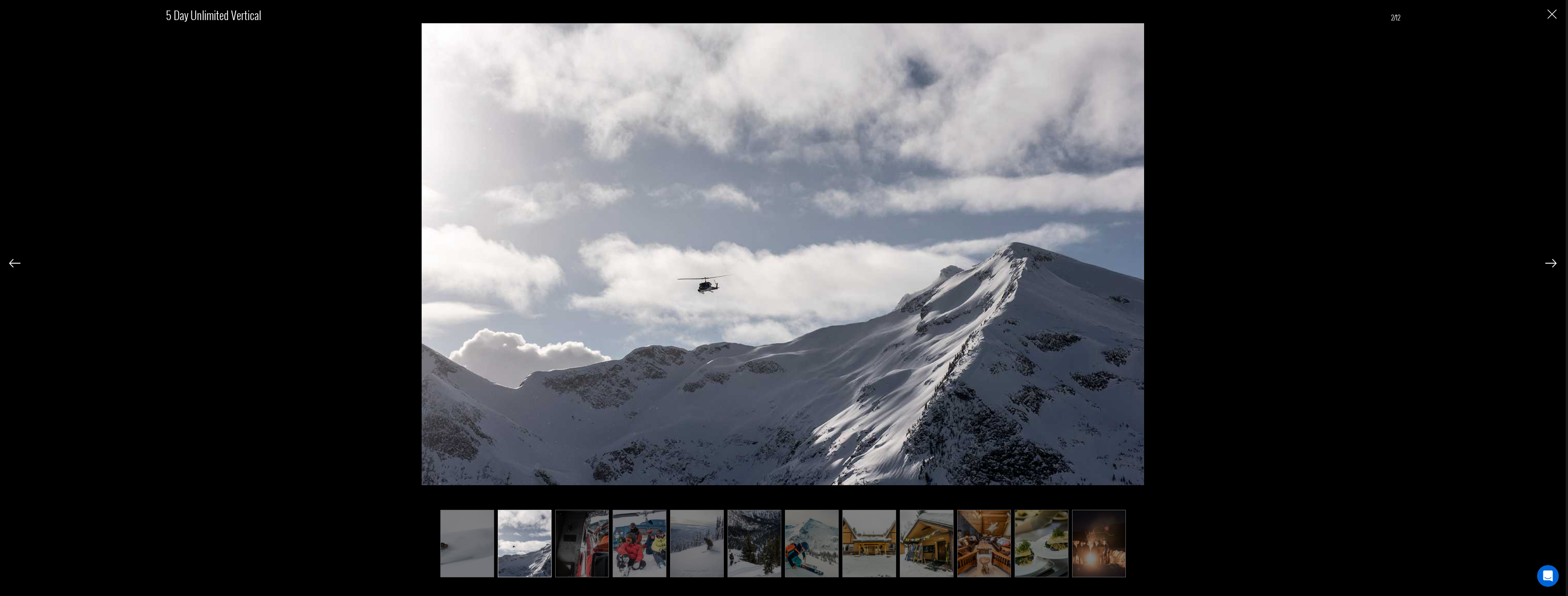
click at [597, 545] on img at bounding box center [582, 543] width 54 height 68
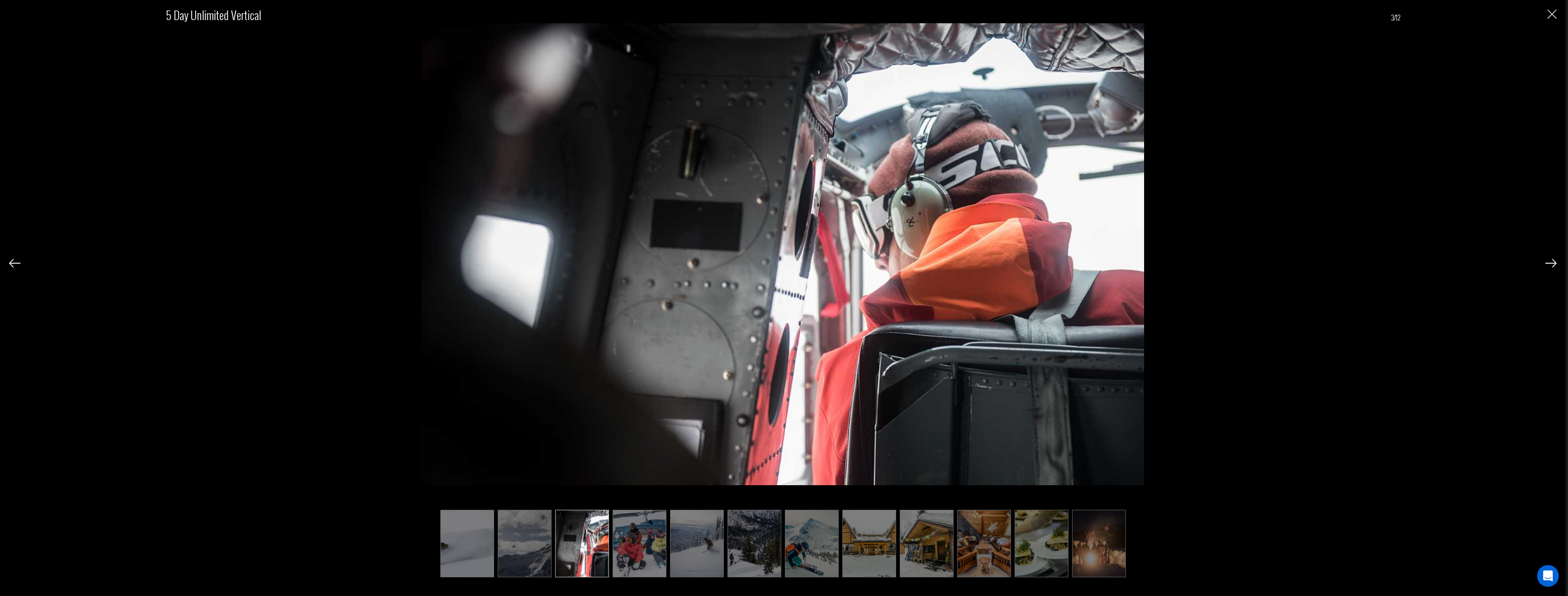
click at [643, 542] on img at bounding box center [639, 543] width 54 height 68
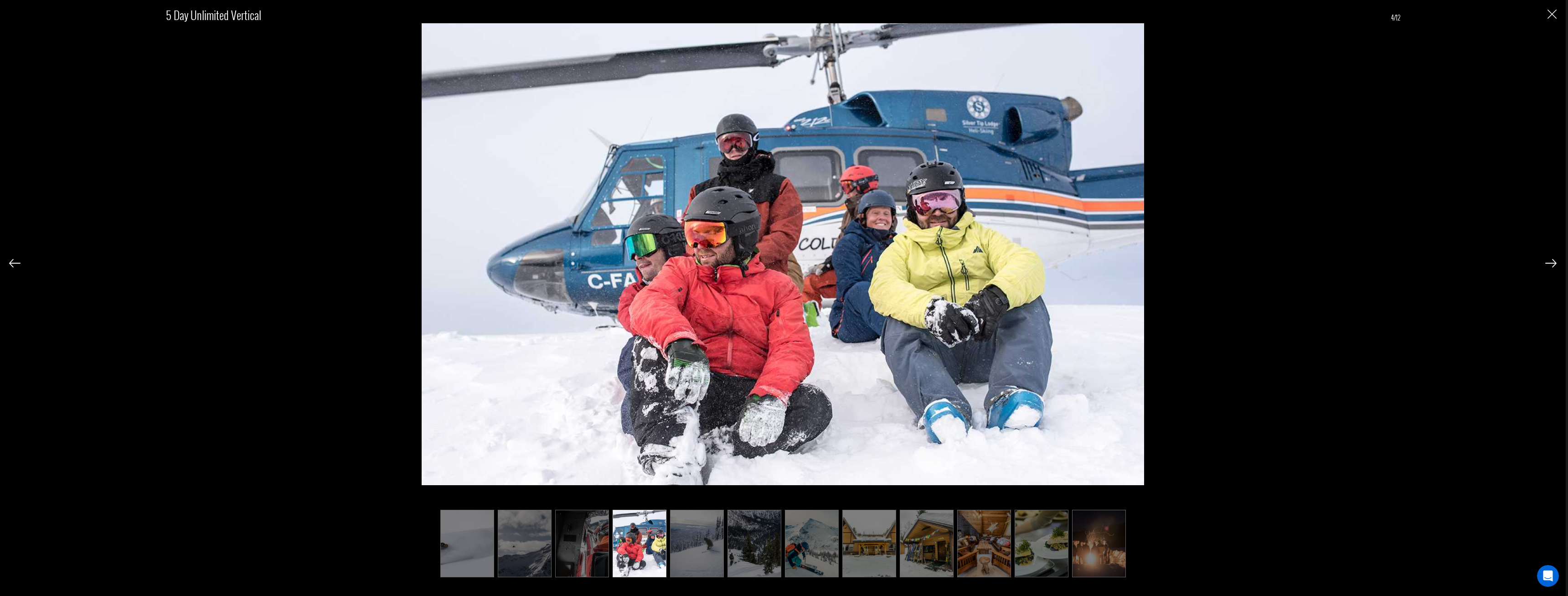
click at [693, 543] on img at bounding box center [697, 543] width 54 height 68
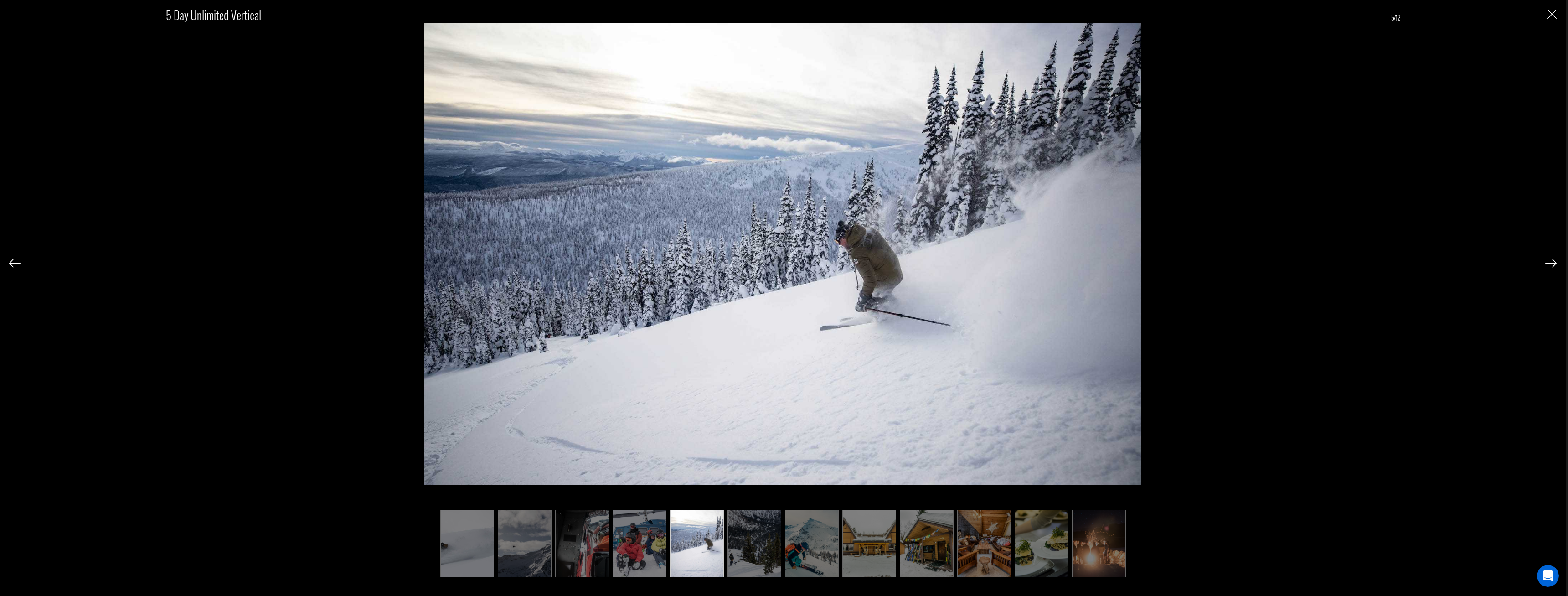
click at [737, 545] on img at bounding box center [754, 543] width 54 height 68
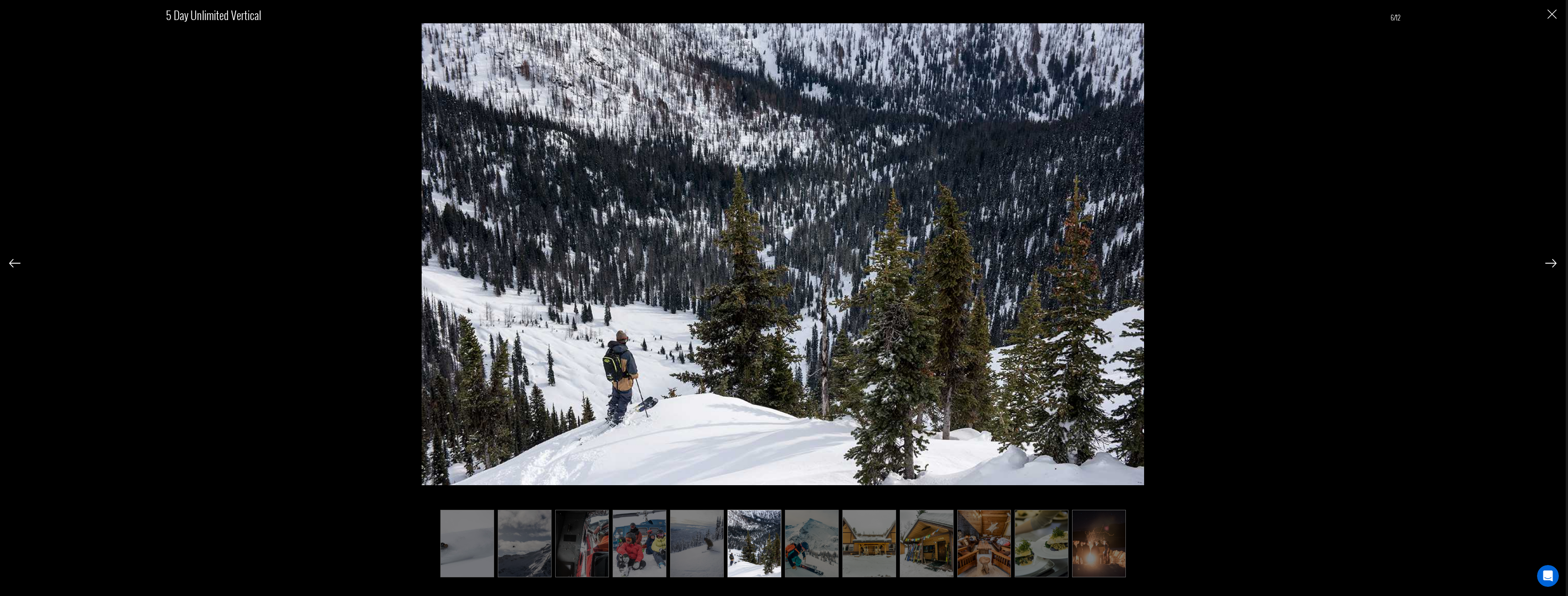
click at [780, 543] on img at bounding box center [754, 543] width 54 height 68
click at [808, 545] on img at bounding box center [811, 543] width 54 height 68
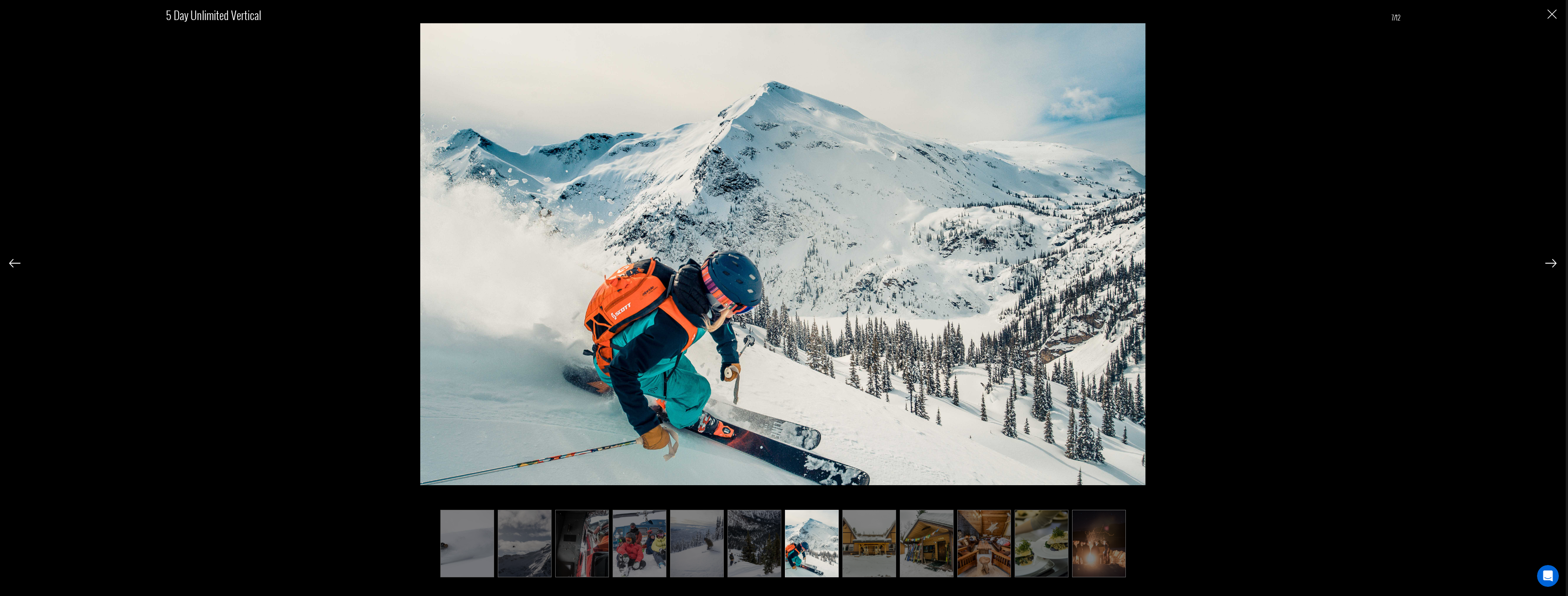
click at [858, 548] on img at bounding box center [869, 543] width 54 height 68
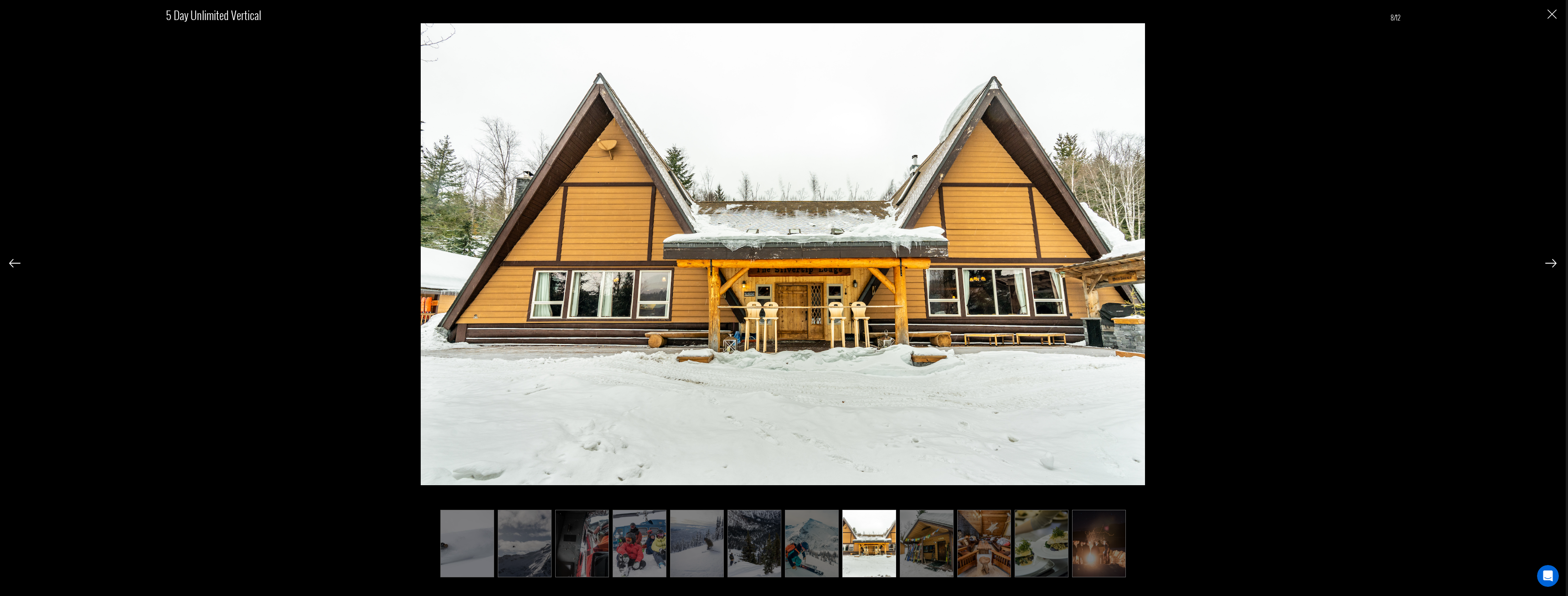
click at [912, 549] on img at bounding box center [926, 543] width 54 height 68
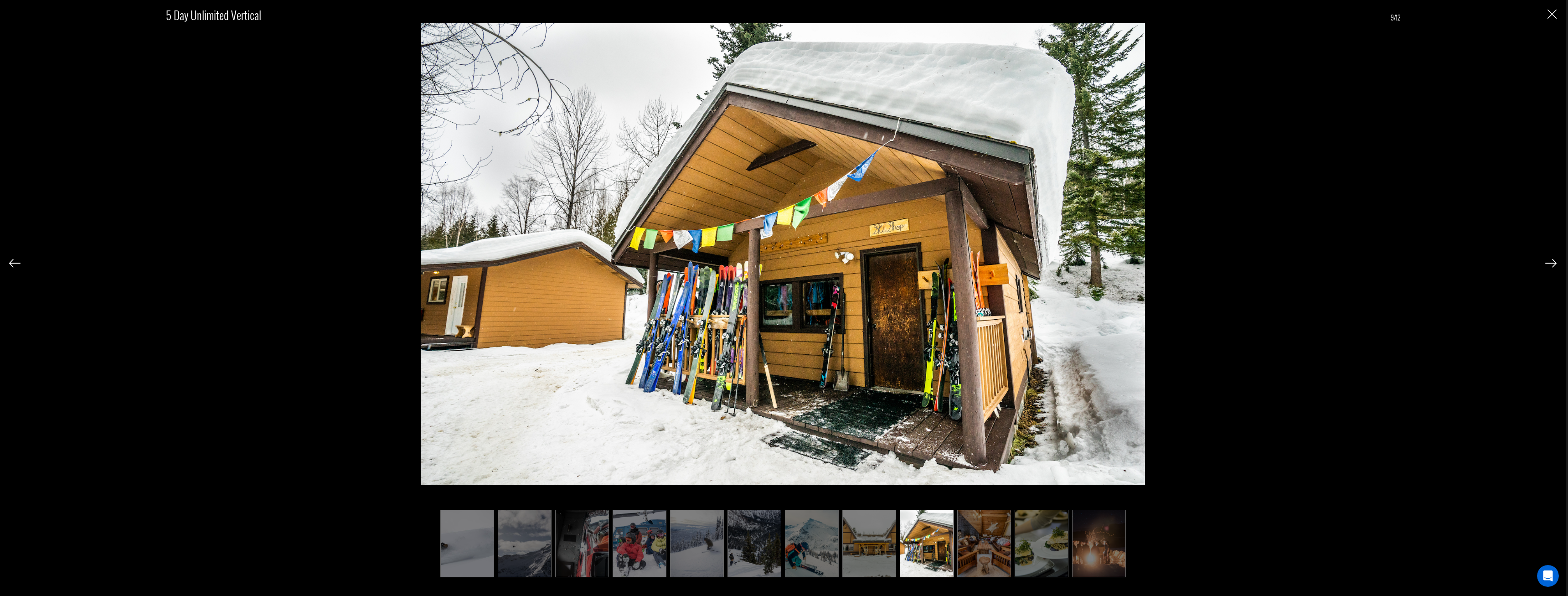
click at [984, 547] on img at bounding box center [984, 543] width 54 height 68
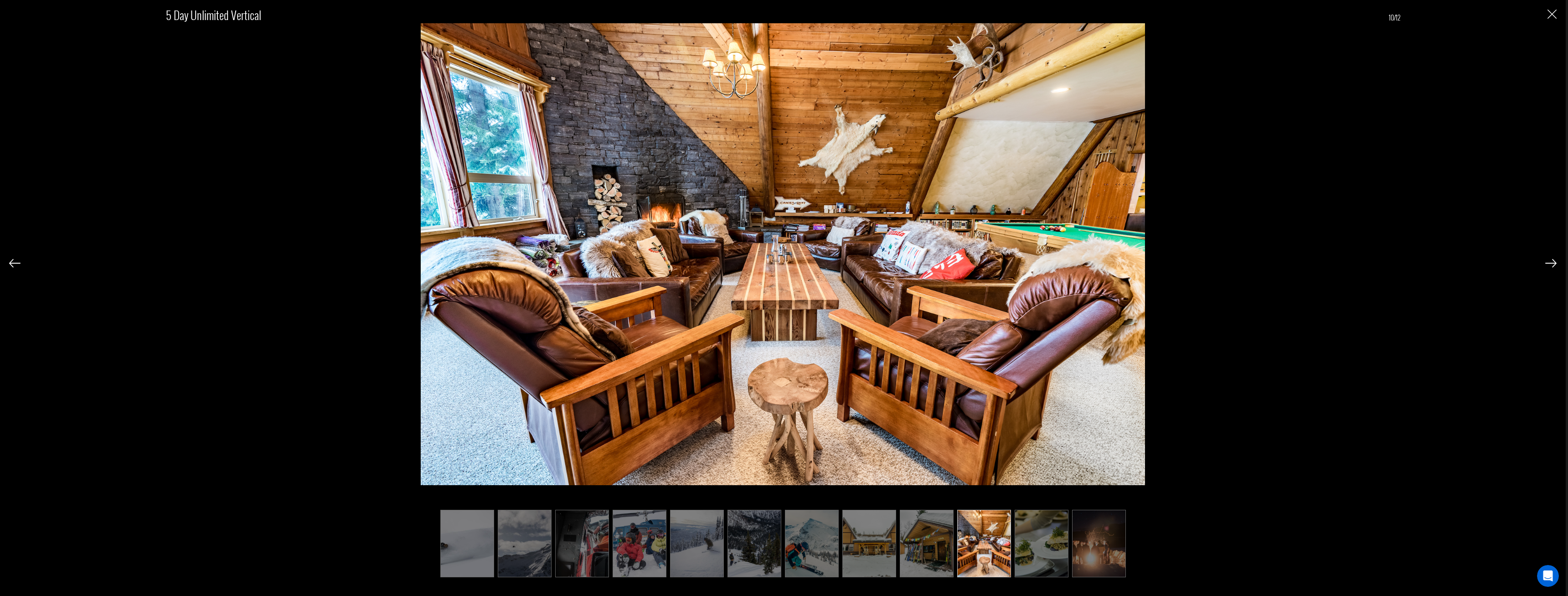
click at [933, 550] on img at bounding box center [926, 543] width 54 height 68
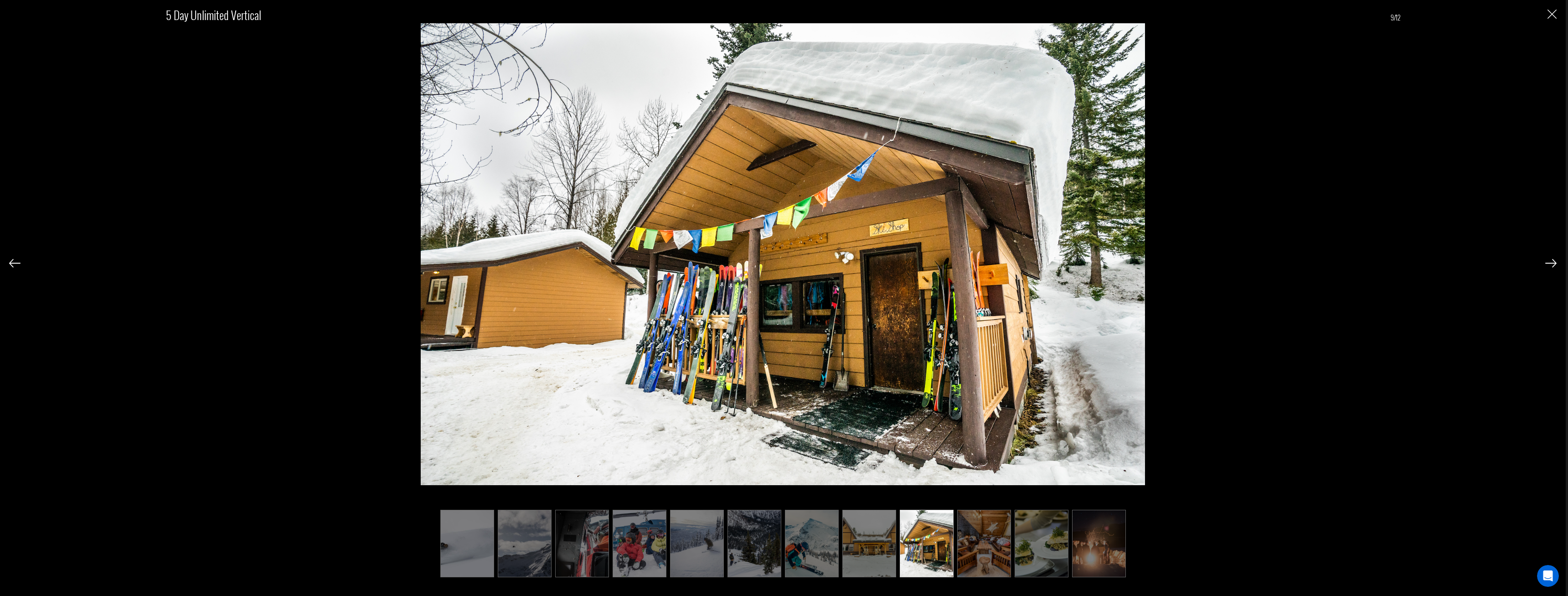
click at [877, 552] on img at bounding box center [869, 543] width 54 height 68
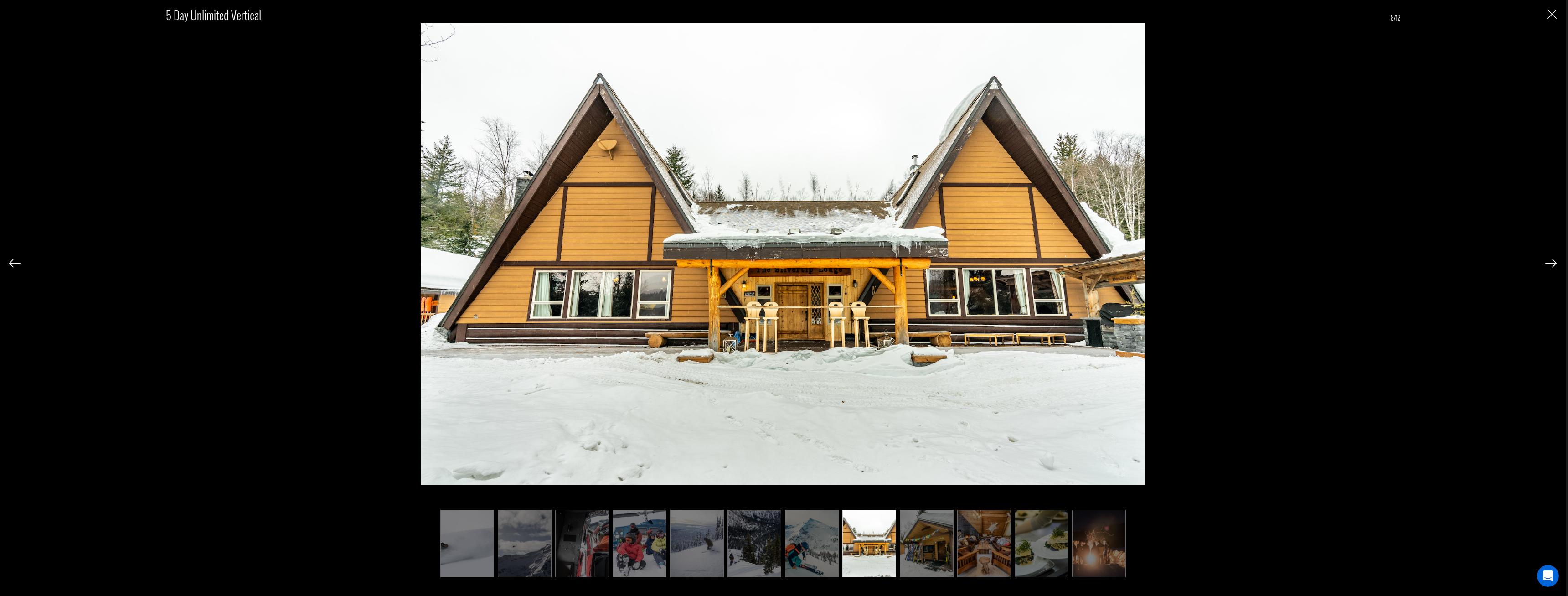
click at [828, 553] on img at bounding box center [811, 543] width 54 height 68
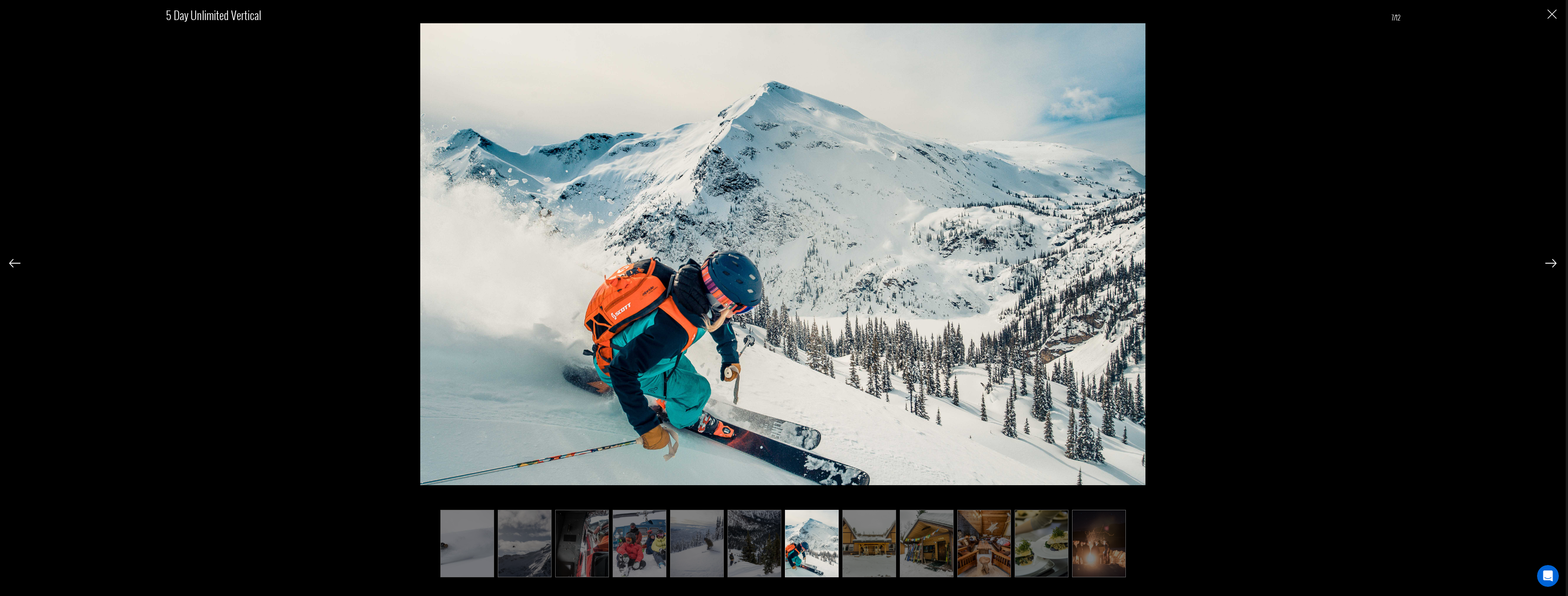
click at [888, 558] on img at bounding box center [869, 543] width 54 height 68
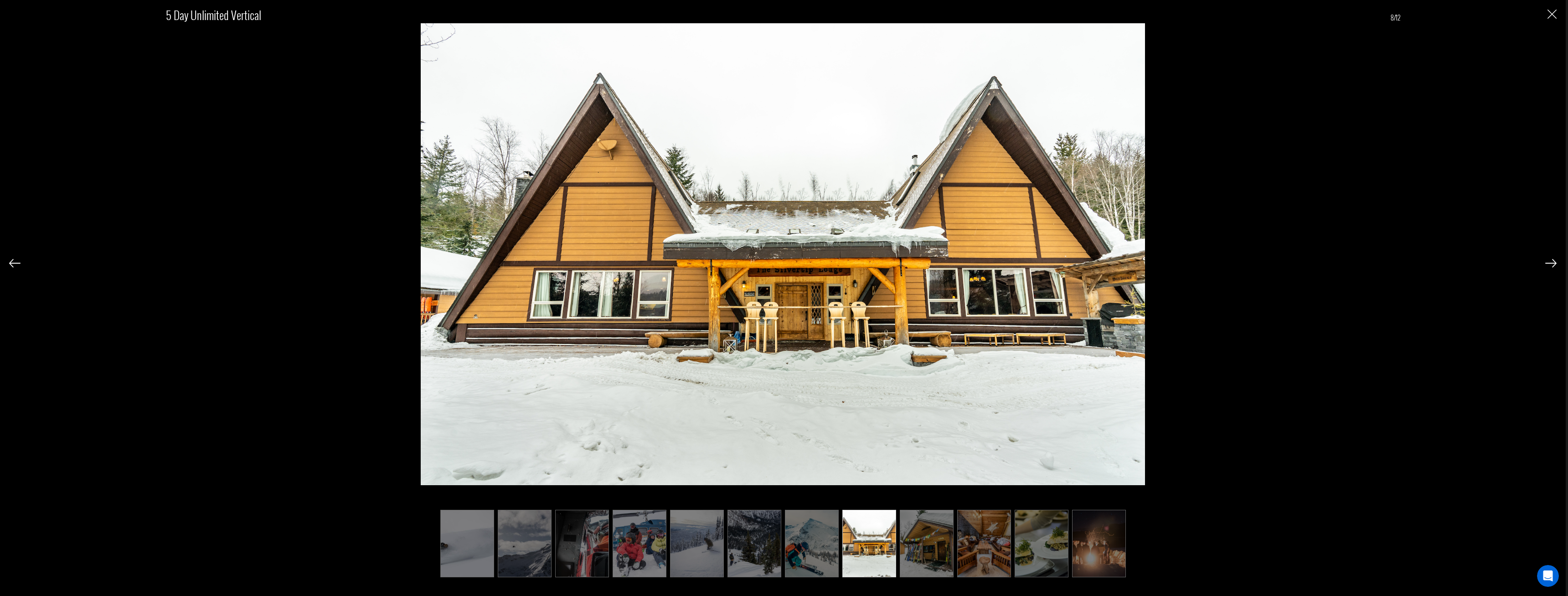
click at [973, 558] on img at bounding box center [984, 543] width 54 height 68
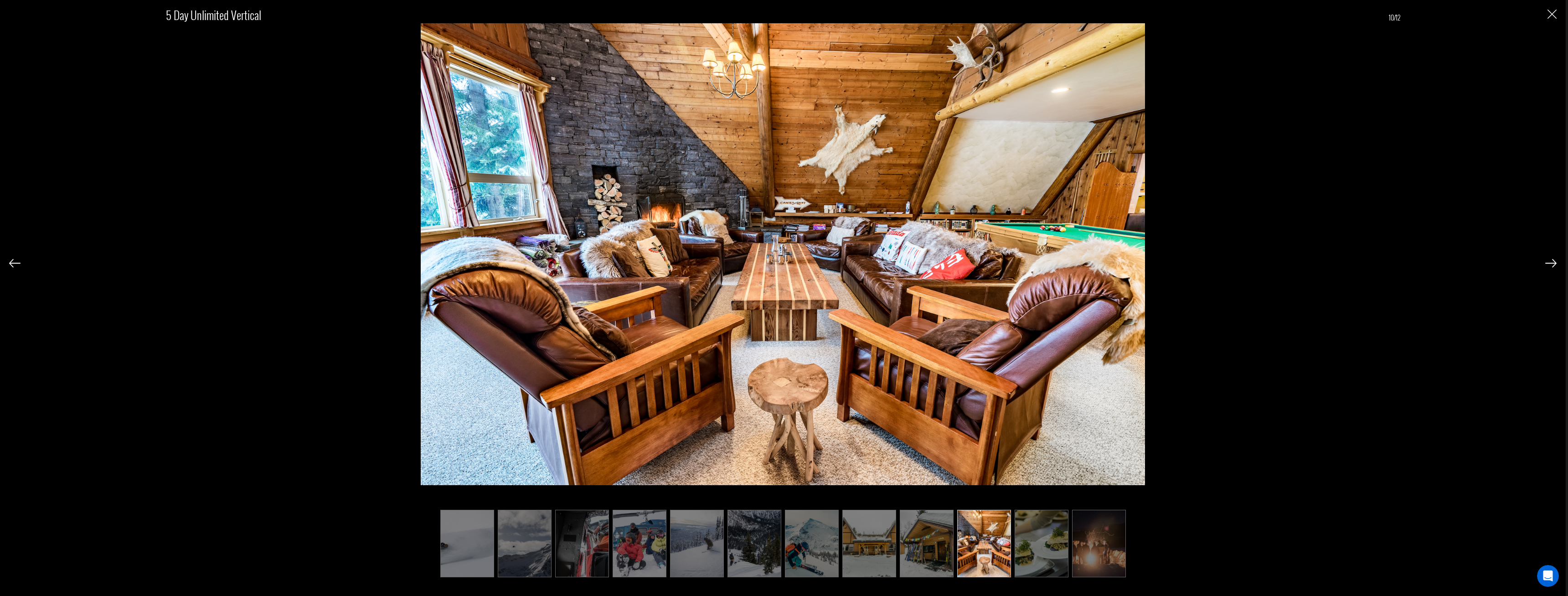
click at [1065, 567] on img at bounding box center [1041, 543] width 54 height 68
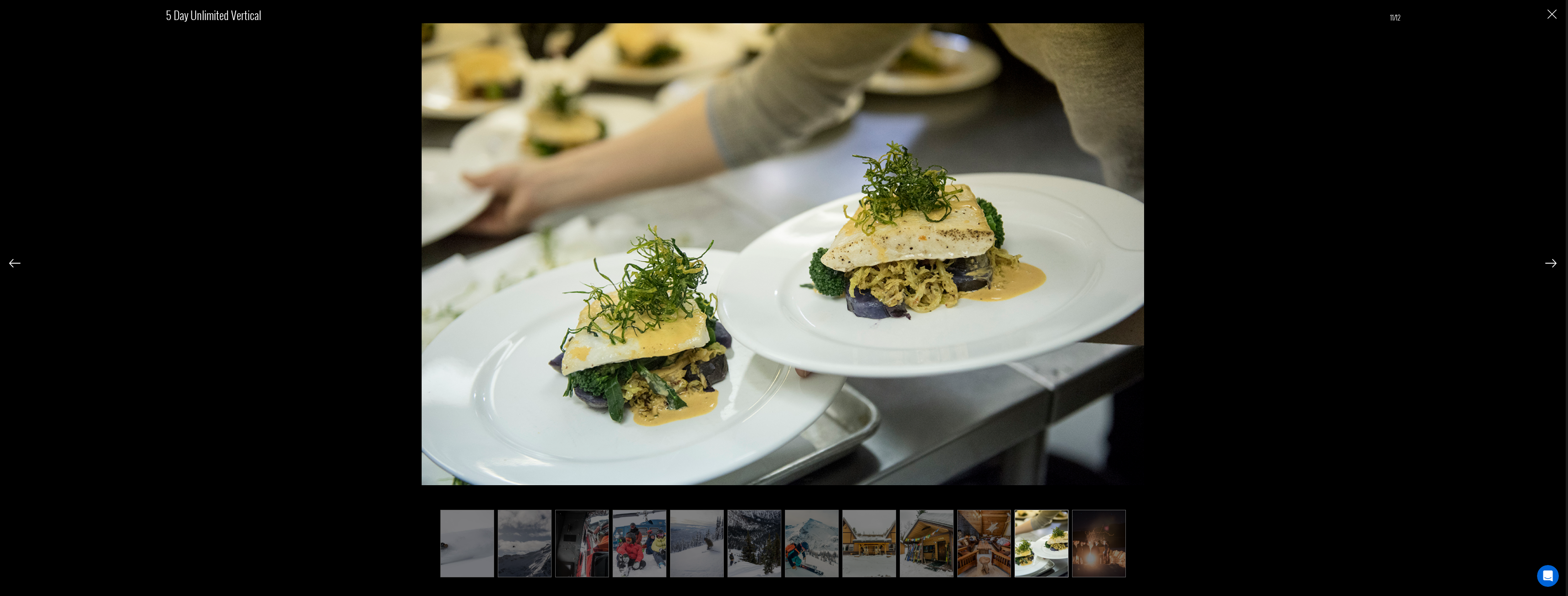
click at [1080, 568] on img at bounding box center [1099, 543] width 54 height 68
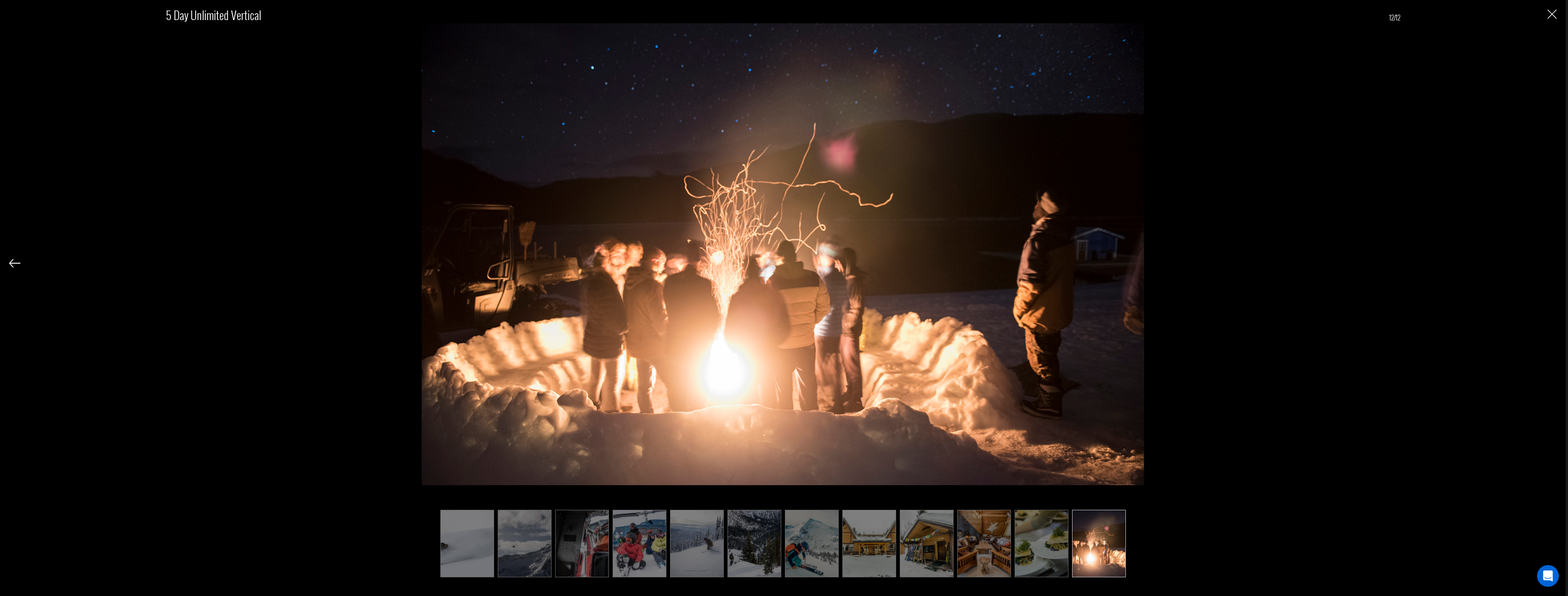
click at [1037, 554] on img at bounding box center [1041, 543] width 54 height 68
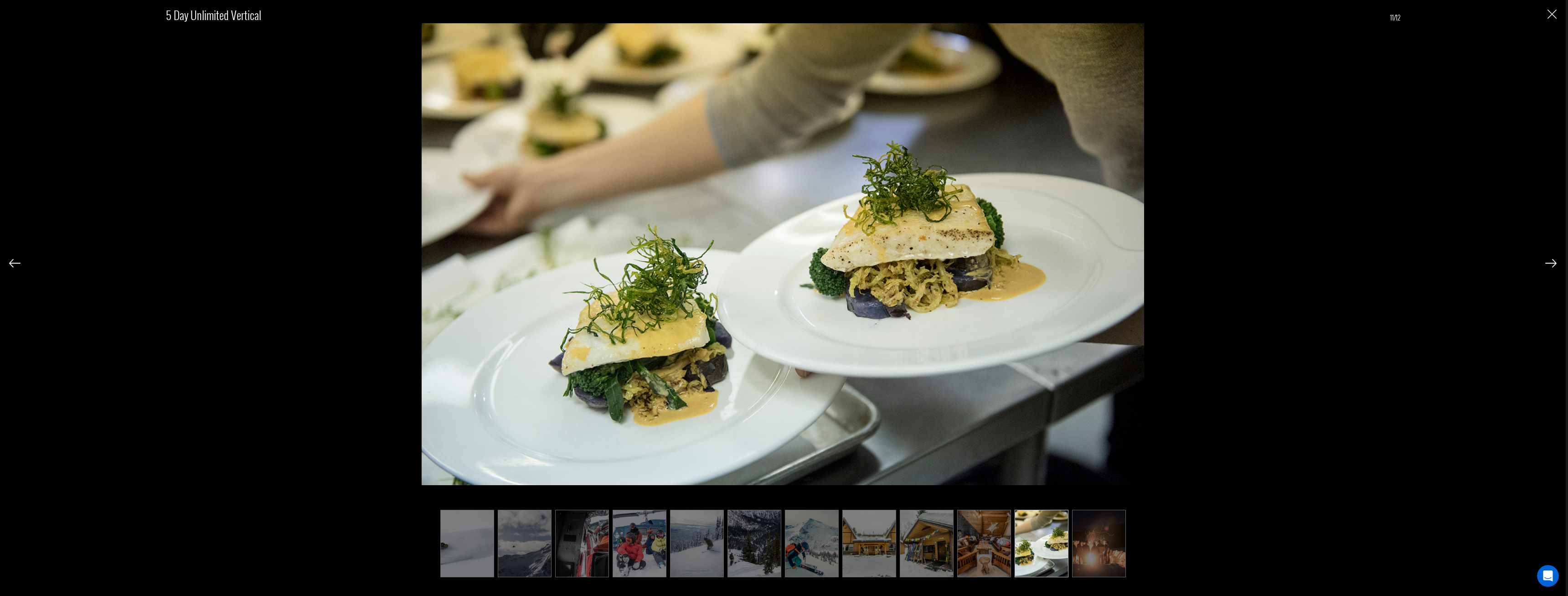
click at [1549, 9] on div "5 Day Unlimited Vertical 11/12" at bounding box center [783, 283] width 1547 height 566
click at [1547, 15] on img "Close" at bounding box center [1552, 14] width 9 height 9
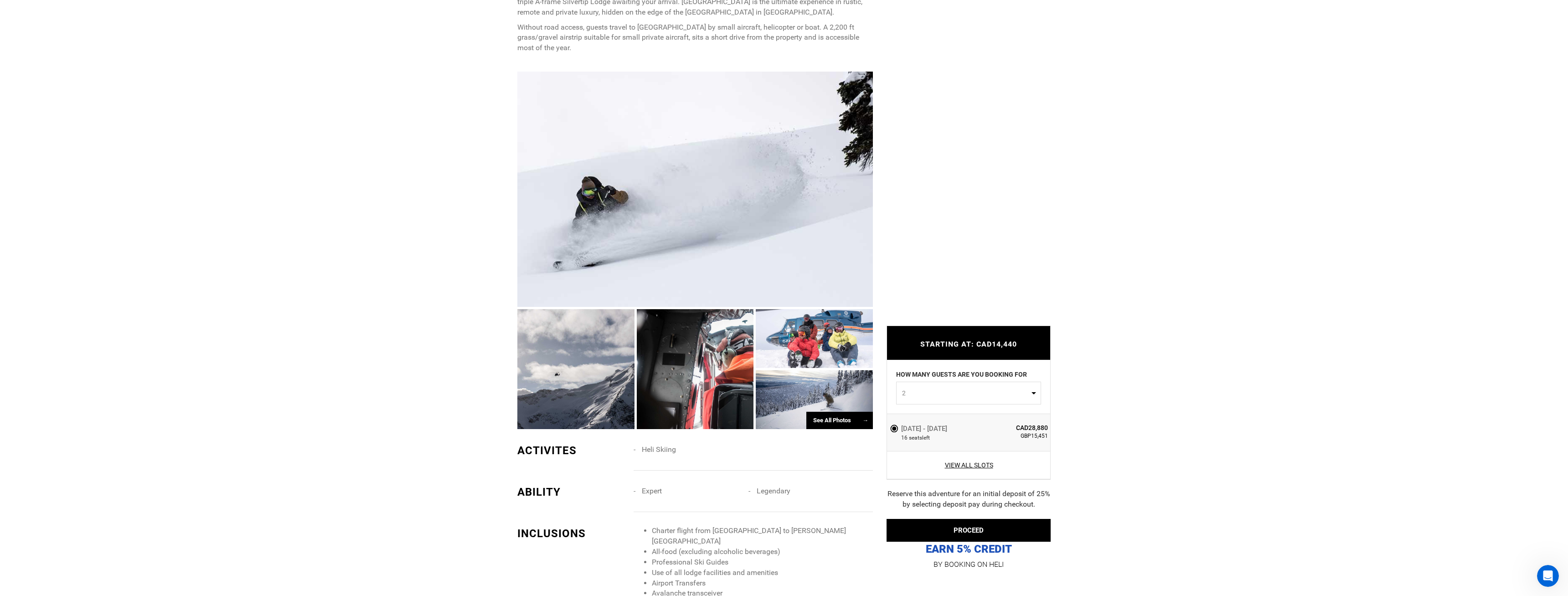
scroll to position [744, 0]
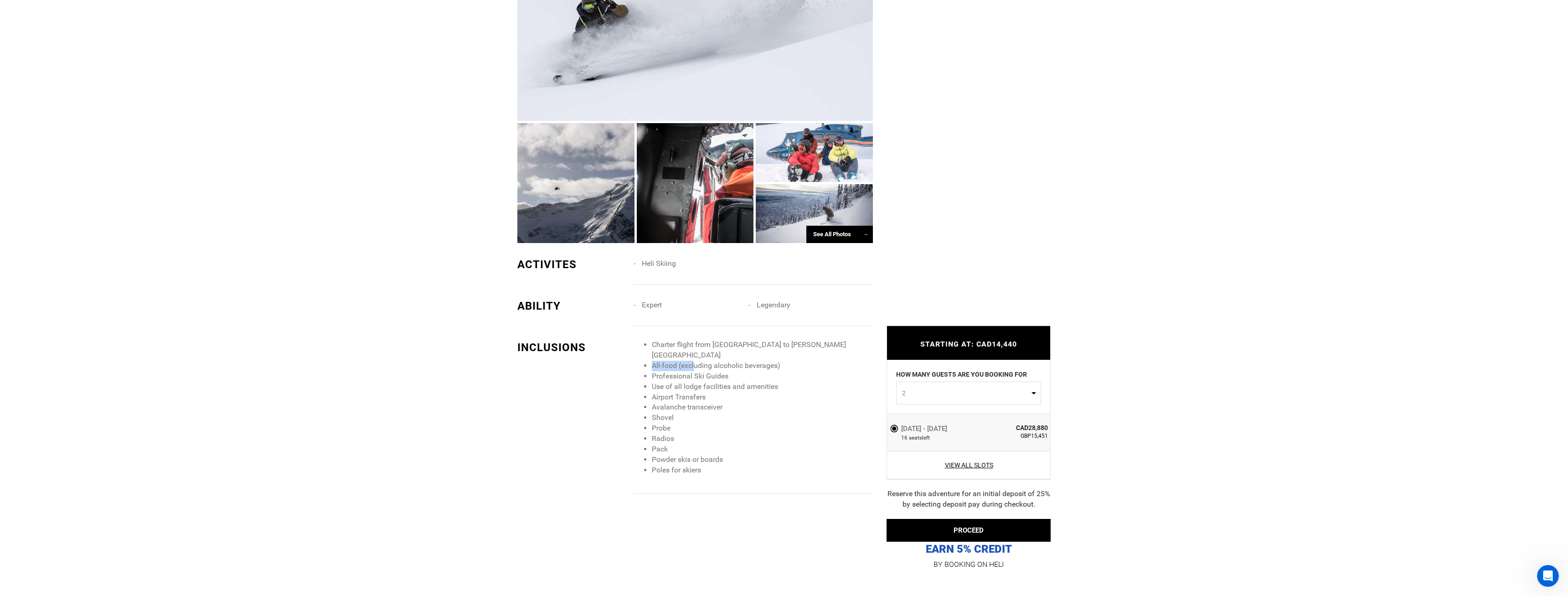
drag, startPoint x: 654, startPoint y: 333, endPoint x: 695, endPoint y: 337, distance: 41.2
click at [695, 360] on li "All-food (excluding alcoholic beverages)" at bounding box center [762, 365] width 221 height 10
drag, startPoint x: 642, startPoint y: 340, endPoint x: 674, endPoint y: 338, distance: 32.1
click at [673, 340] on ul "Charter flight from [GEOGRAPHIC_DATA] to [PERSON_NAME][GEOGRAPHIC_DATA] All-foo…" at bounding box center [753, 407] width 239 height 135
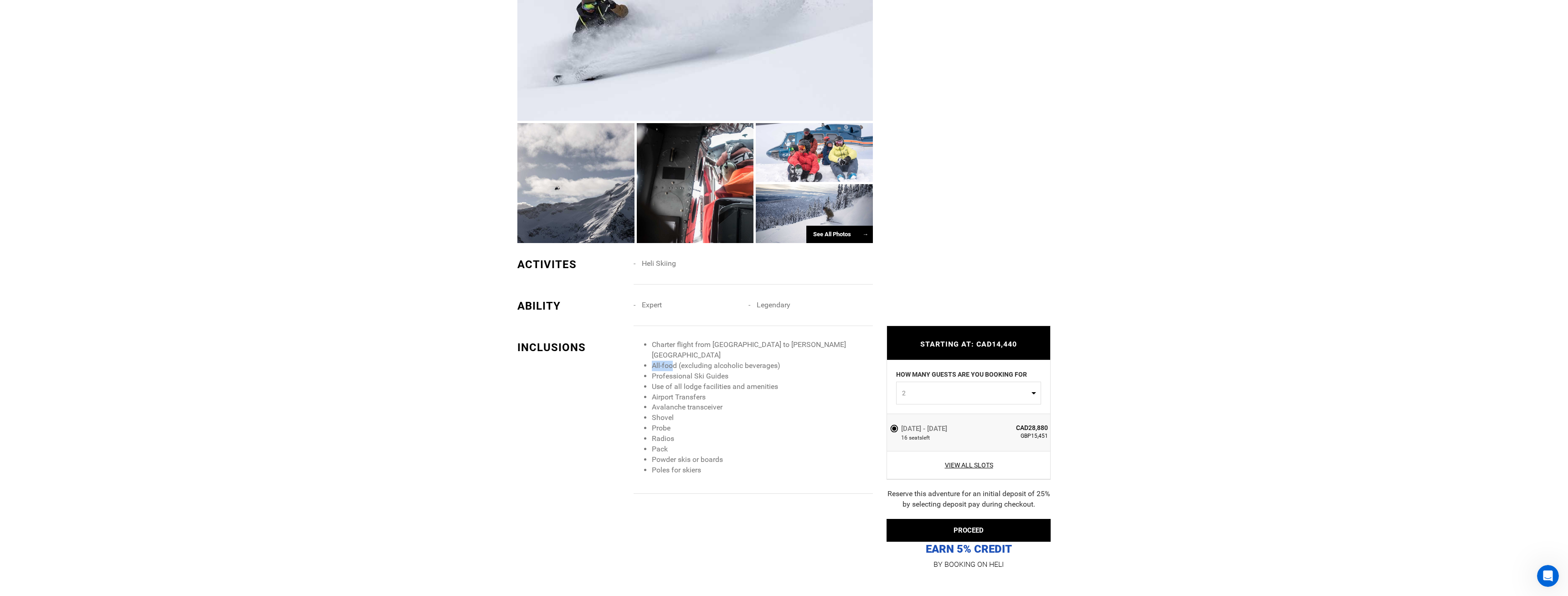
click at [674, 360] on li "All-food (excluding alcoholic beverages)" at bounding box center [762, 365] width 221 height 10
drag, startPoint x: 663, startPoint y: 384, endPoint x: 690, endPoint y: 381, distance: 27.2
click at [677, 413] on li "Shovel" at bounding box center [762, 418] width 221 height 10
click at [687, 402] on li "Avalanche transceiver" at bounding box center [762, 407] width 221 height 10
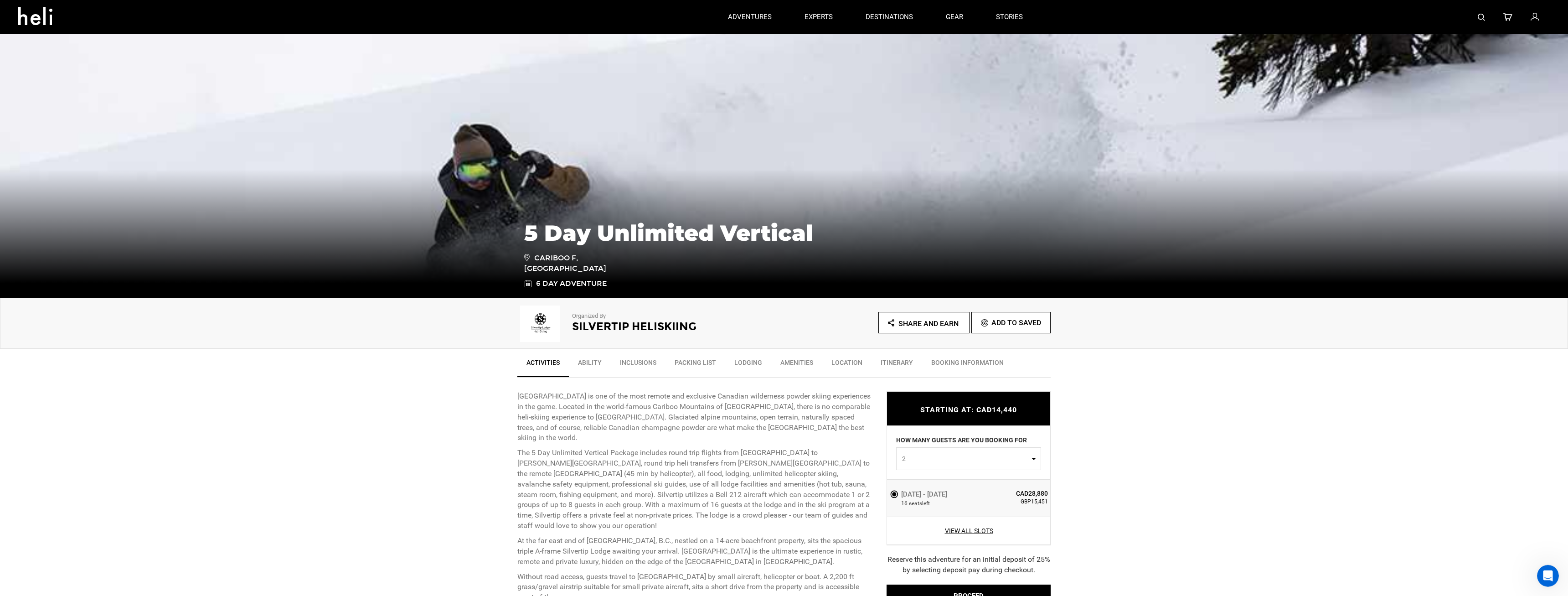
scroll to position [0, 0]
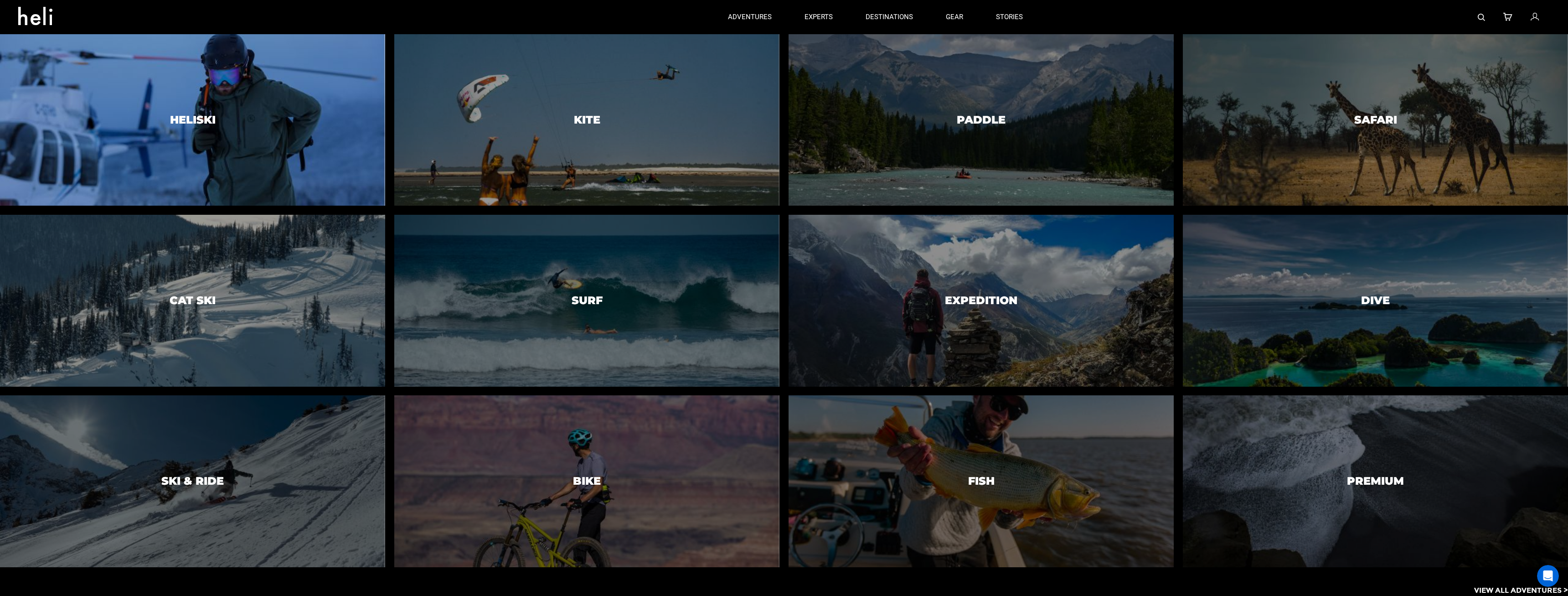
click at [223, 120] on div at bounding box center [192, 120] width 393 height 175
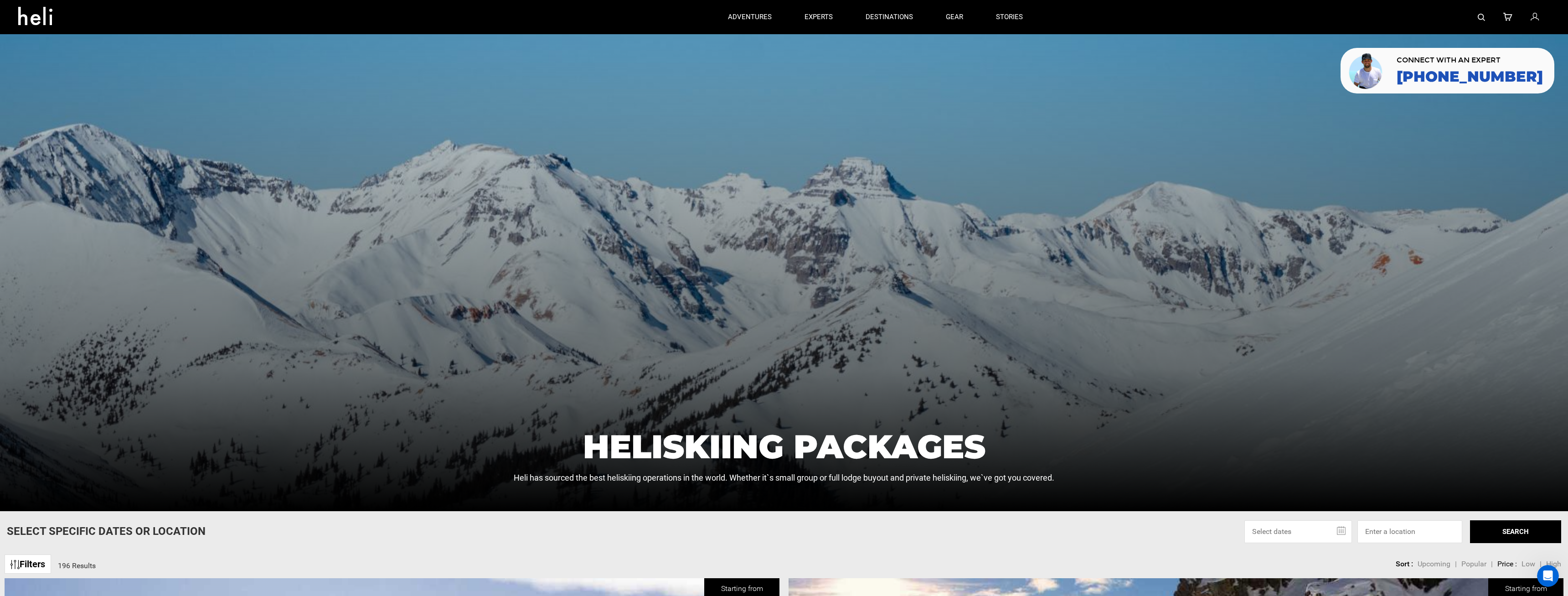
click at [698, 59] on div at bounding box center [784, 272] width 1568 height 477
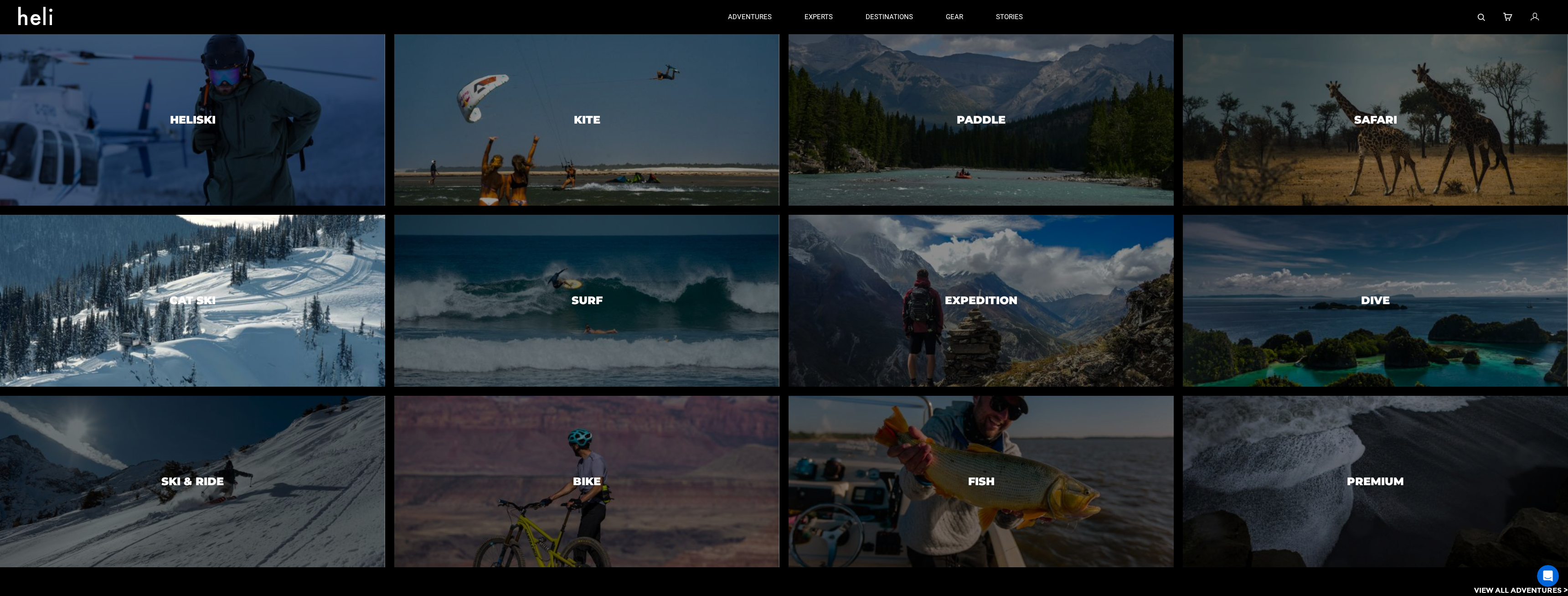
click at [165, 282] on div at bounding box center [192, 301] width 393 height 175
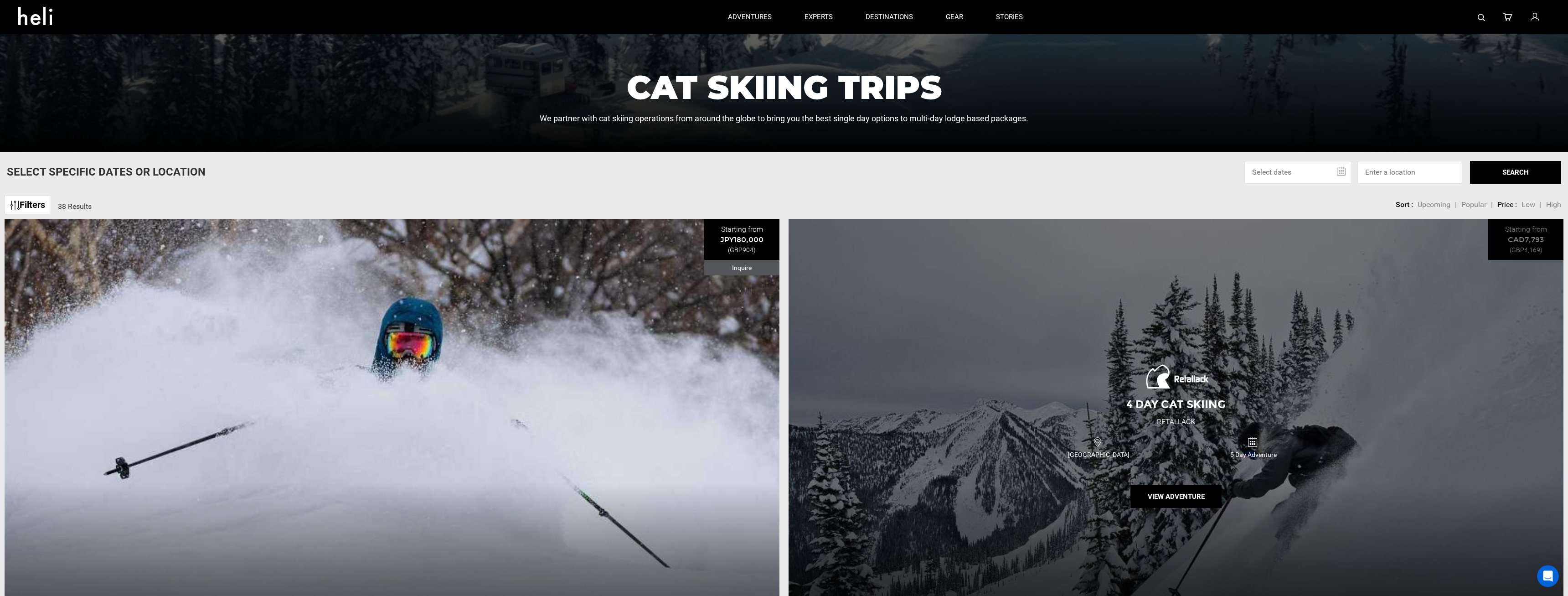
scroll to position [418, 0]
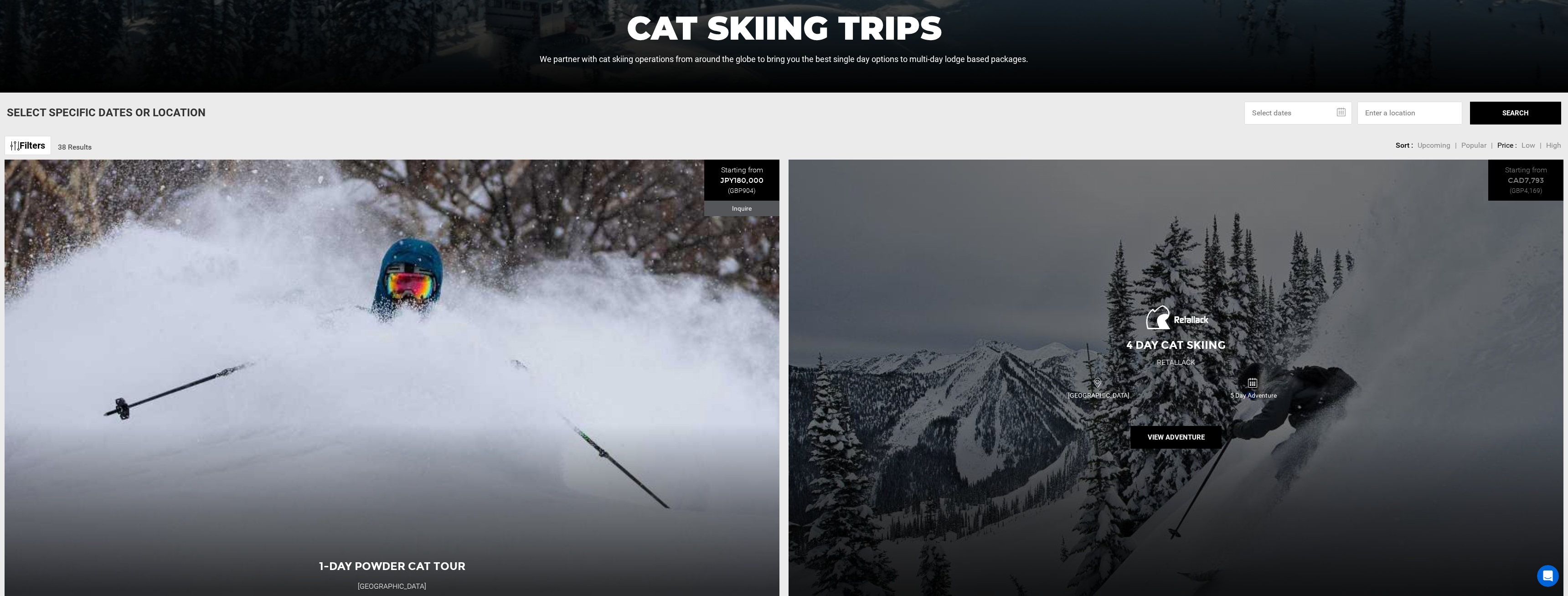
click at [1090, 319] on div "4 Day Cat Skiing Retallack [GEOGRAPHIC_DATA] 5 Day Adventure View Adventure" at bounding box center [1175, 379] width 775 height 439
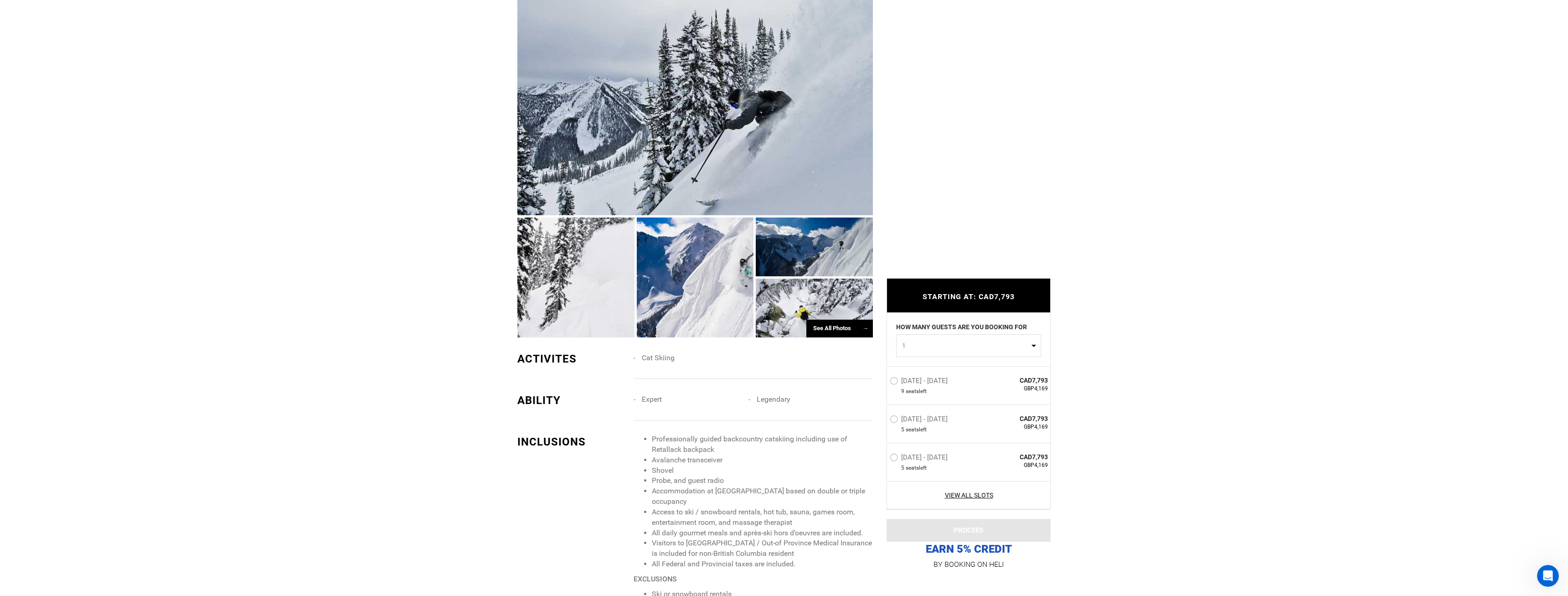
scroll to position [605, 0]
click at [831, 318] on div at bounding box center [814, 307] width 117 height 59
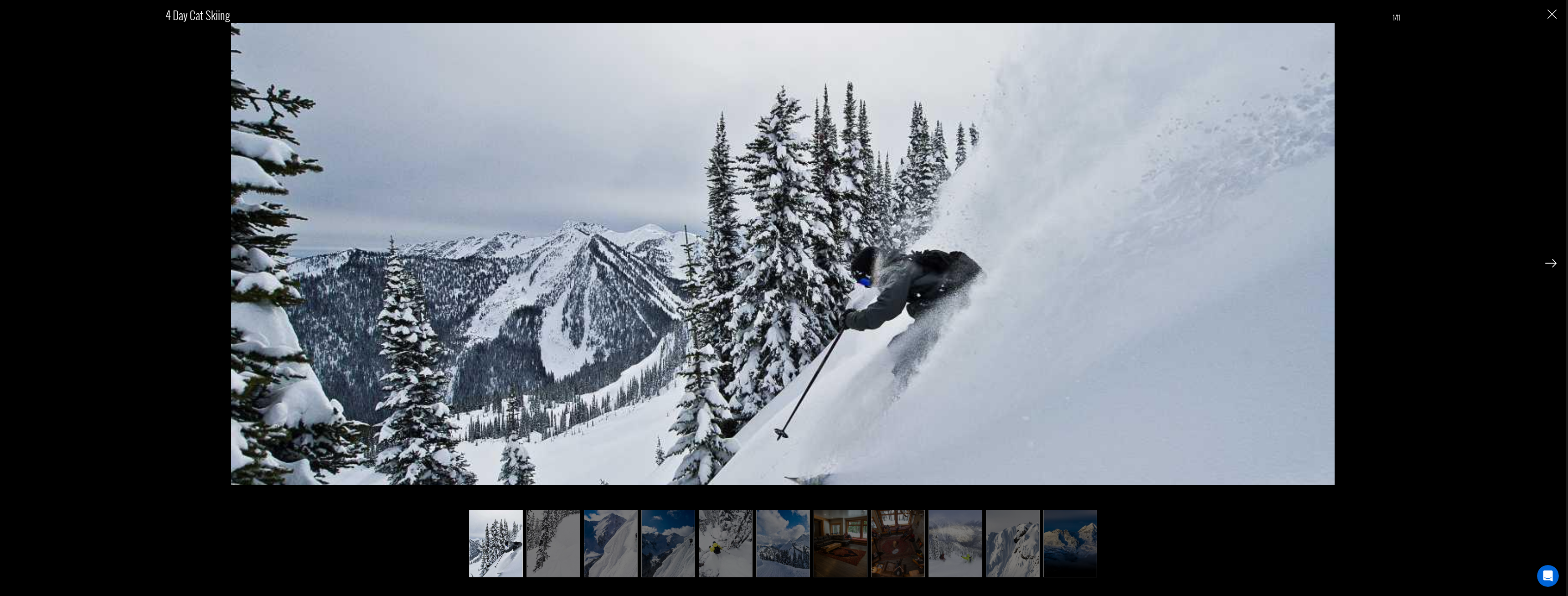
click at [729, 535] on img at bounding box center [726, 543] width 54 height 68
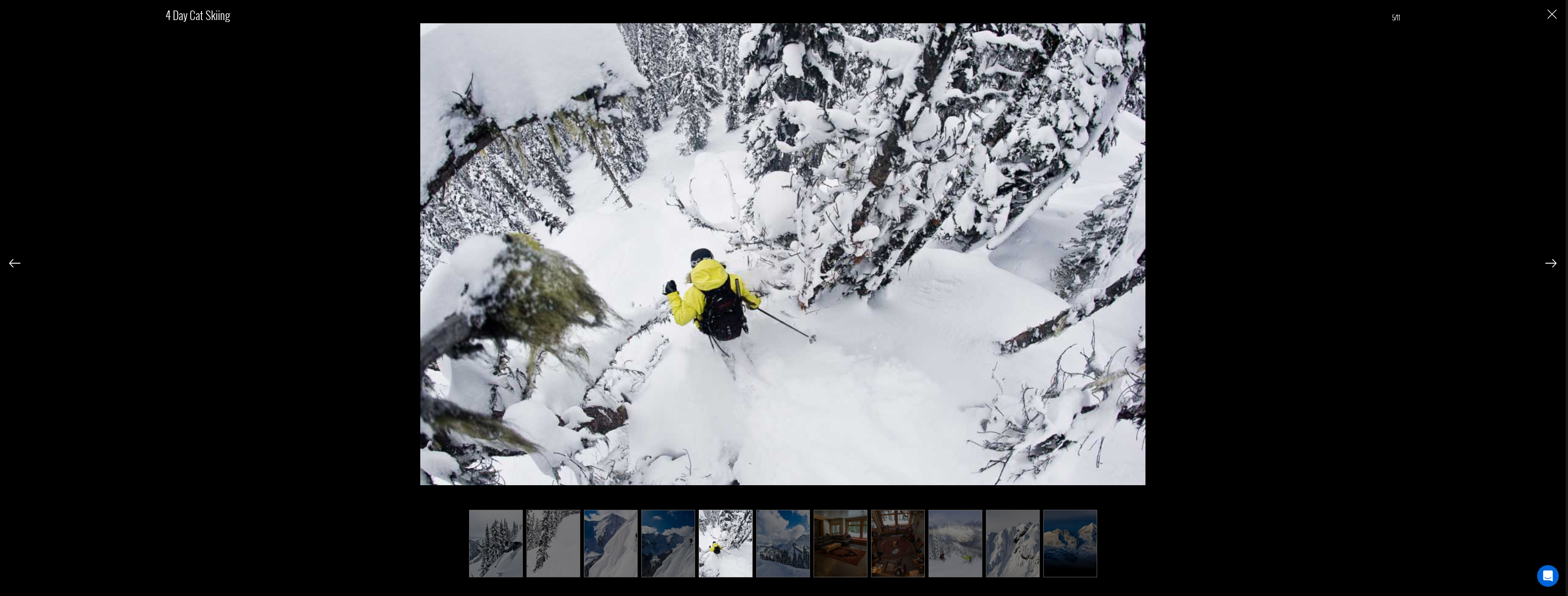
click at [685, 530] on img at bounding box center [668, 543] width 54 height 68
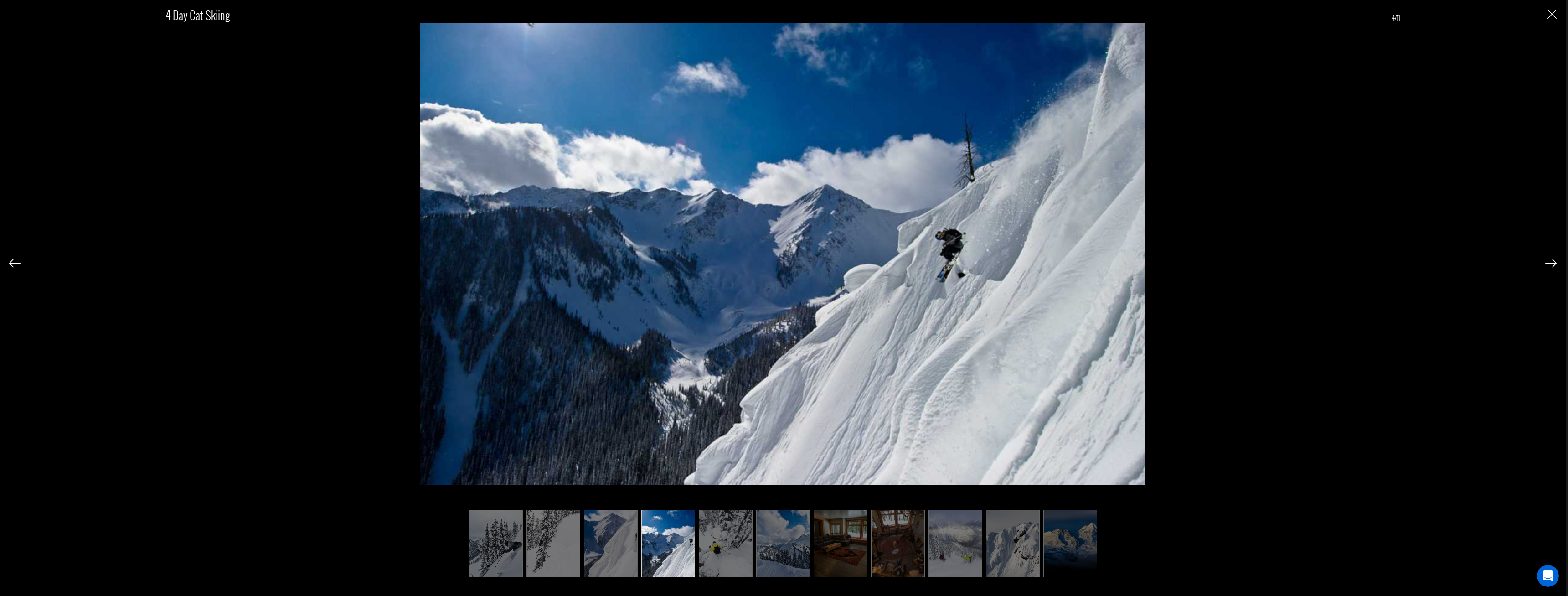
click at [639, 533] on ul at bounding box center [783, 543] width 1234 height 68
click at [601, 536] on img at bounding box center [611, 543] width 54 height 68
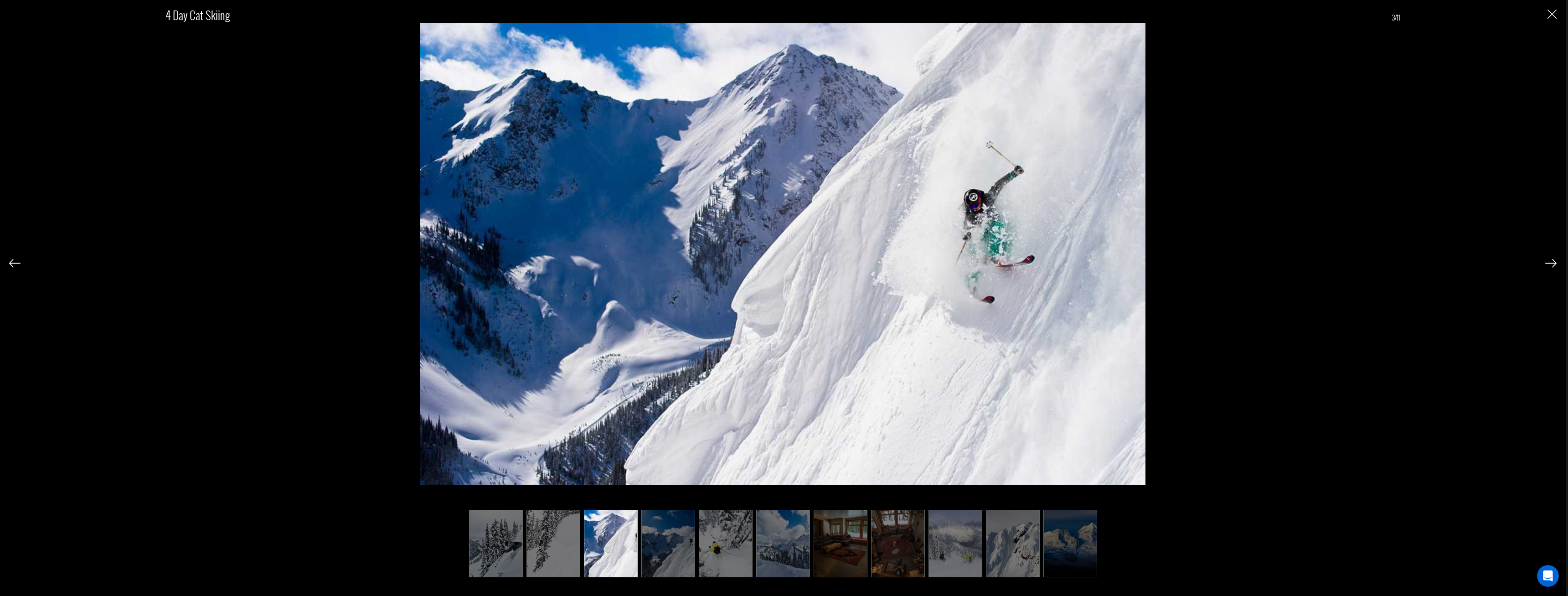
click at [534, 525] on img at bounding box center [553, 543] width 54 height 68
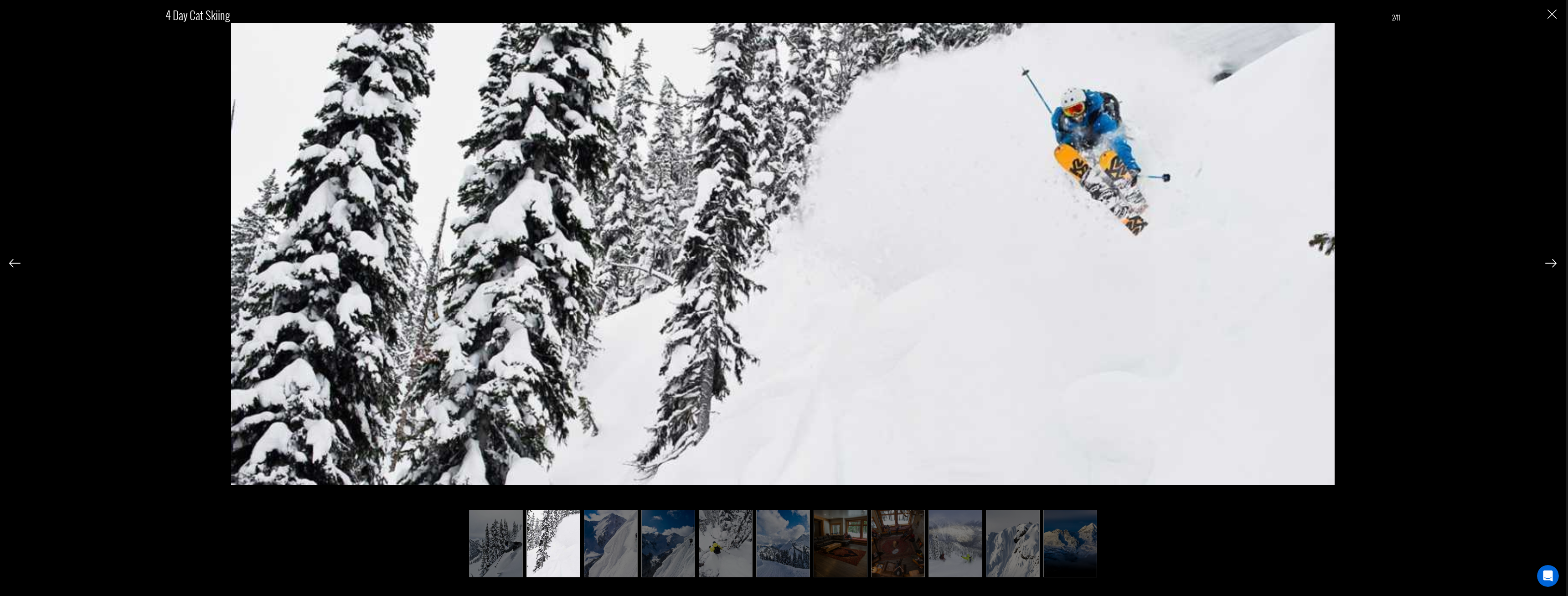
click at [1547, 10] on div "4 Day Cat Skiing 2/11" at bounding box center [783, 283] width 1547 height 566
click at [1556, 18] on div "4 Day Cat Skiing 2/11" at bounding box center [783, 298] width 1566 height 596
click at [1547, 12] on img "Close" at bounding box center [1552, 14] width 9 height 9
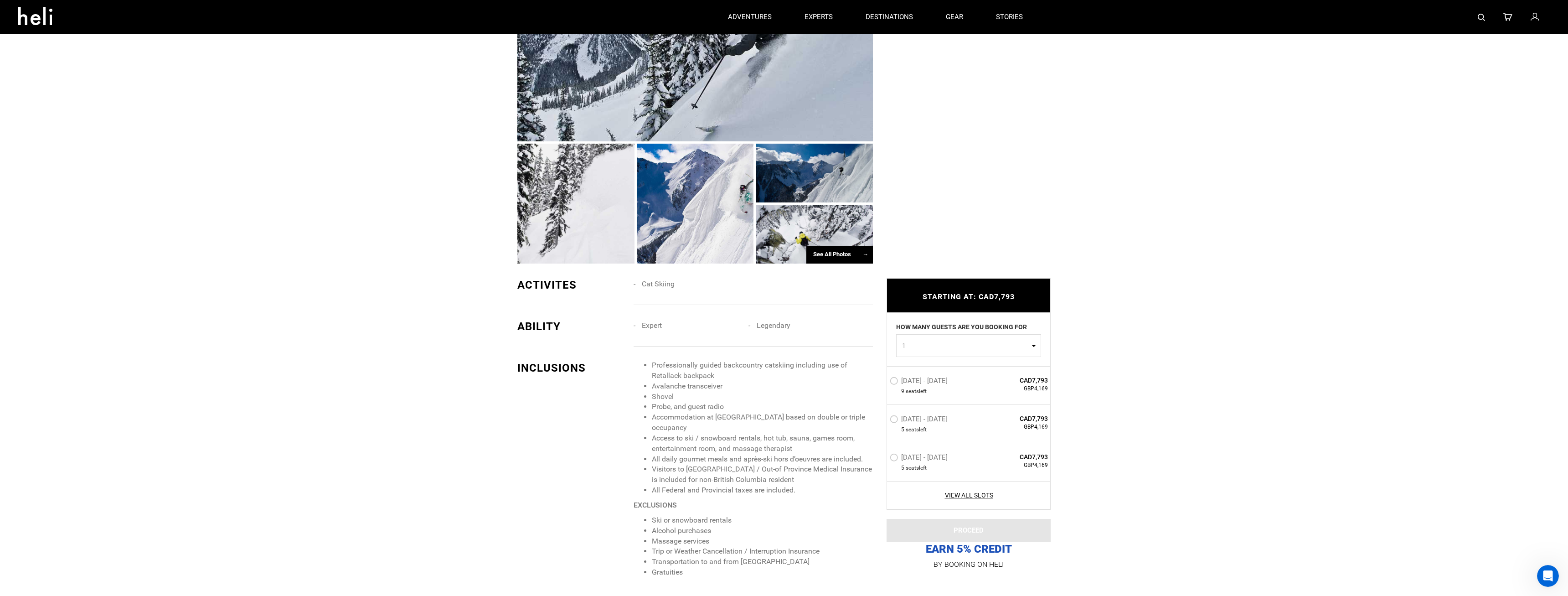
scroll to position [0, 0]
